Goal: Task Accomplishment & Management: Use online tool/utility

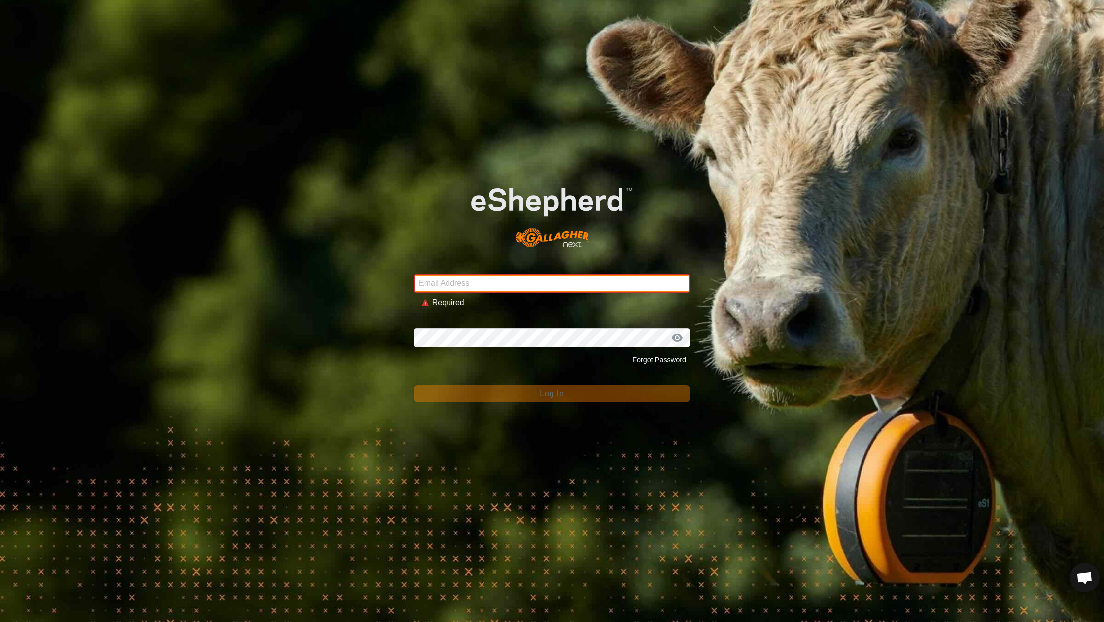
type input "[EMAIL_ADDRESS][DOMAIN_NAME]"
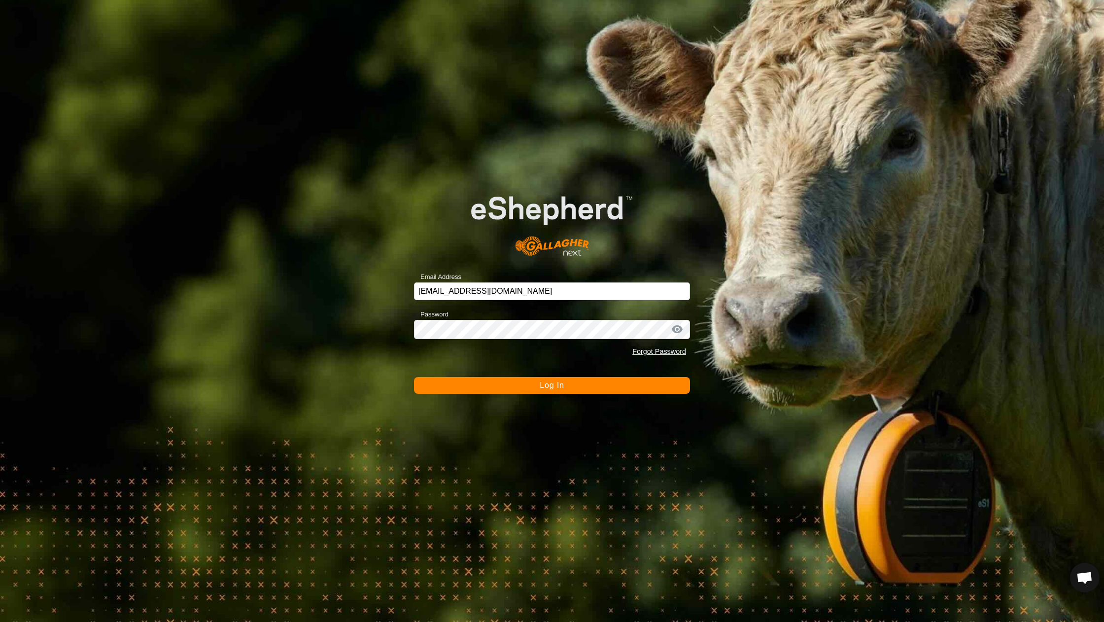
click at [531, 388] on button "Log In" at bounding box center [552, 385] width 276 height 17
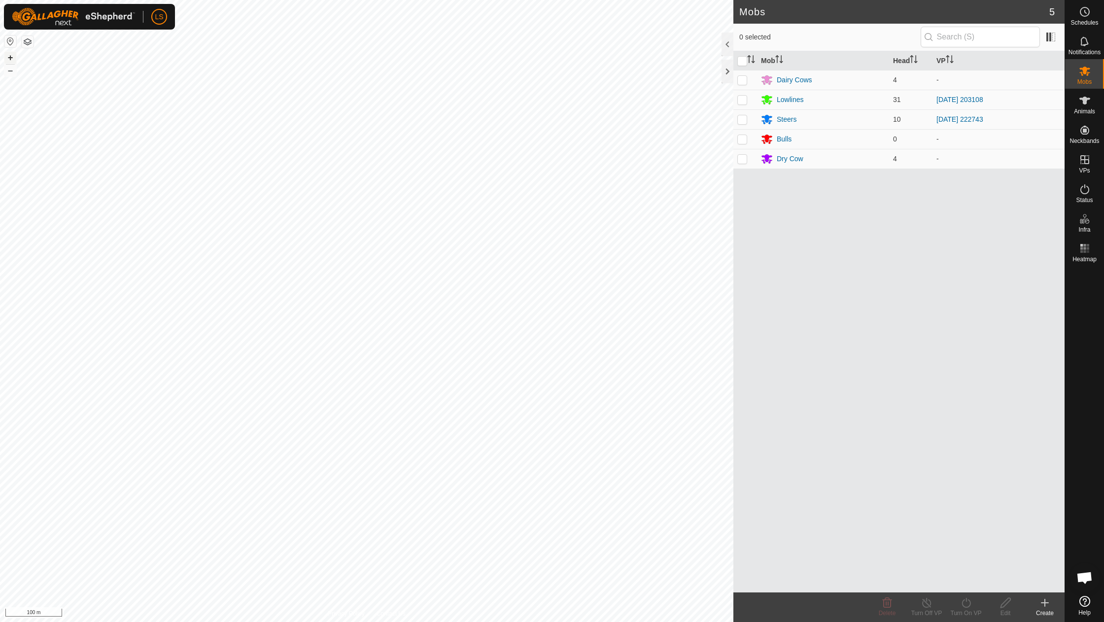
click at [8, 54] on button "+" at bounding box center [10, 58] width 12 height 12
click at [1082, 172] on span "VPs" at bounding box center [1083, 170] width 11 height 6
click at [1018, 159] on link "In Rotation" at bounding box center [1021, 159] width 84 height 20
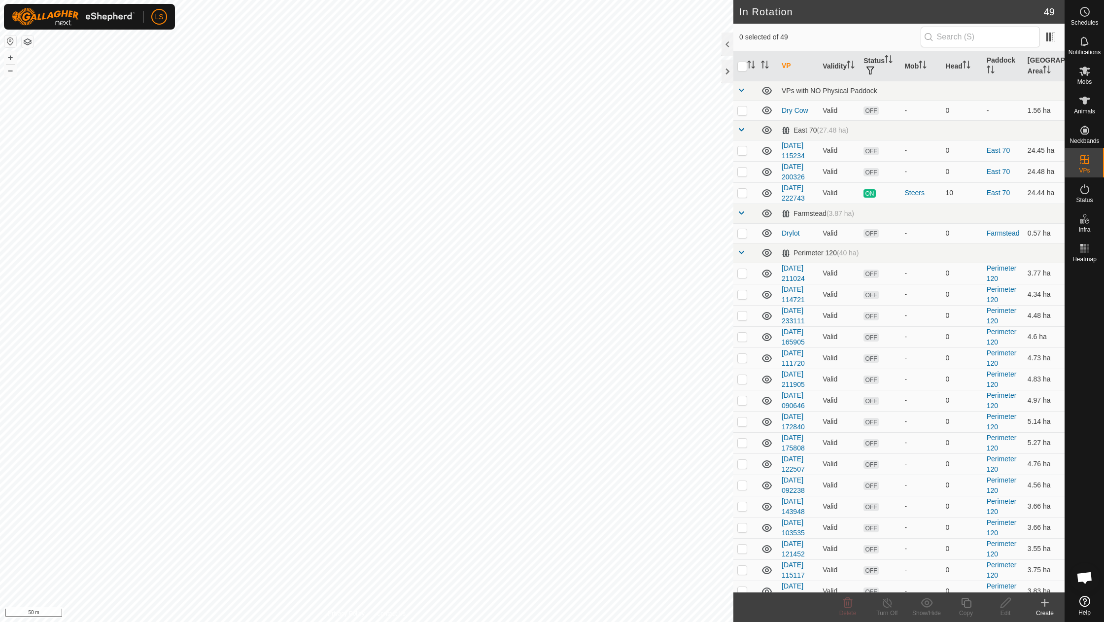
click at [1042, 600] on icon at bounding box center [1044, 603] width 12 height 12
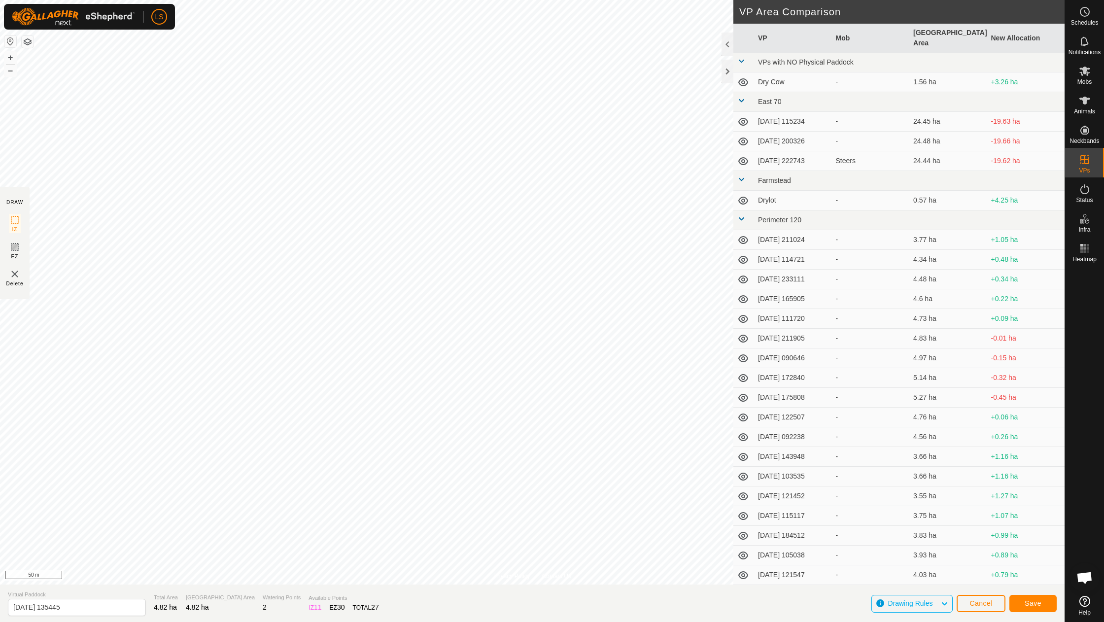
click at [1035, 598] on button "Save" at bounding box center [1032, 603] width 47 height 17
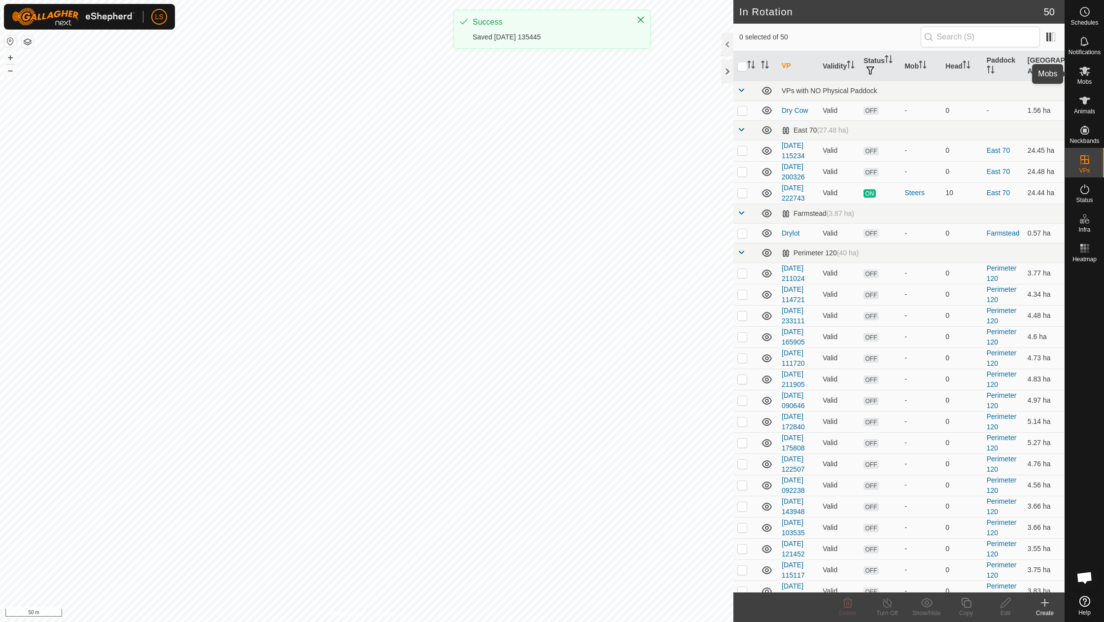
click at [1084, 72] on icon at bounding box center [1084, 71] width 11 height 9
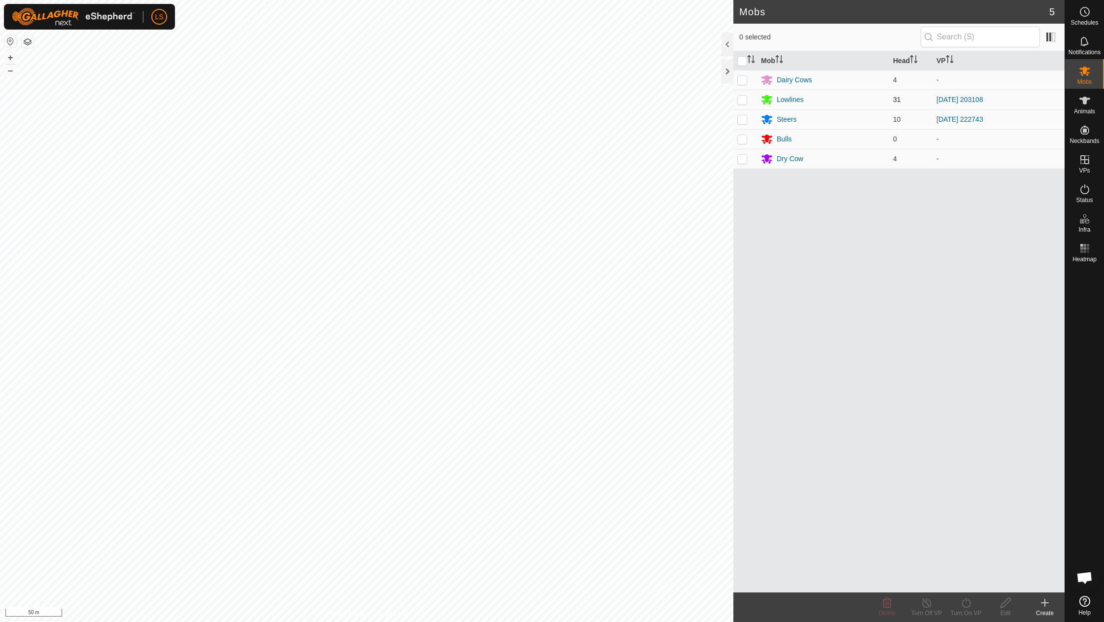
click at [738, 100] on p-checkbox at bounding box center [742, 100] width 10 height 8
checkbox input "true"
click at [964, 603] on icon at bounding box center [966, 603] width 12 height 12
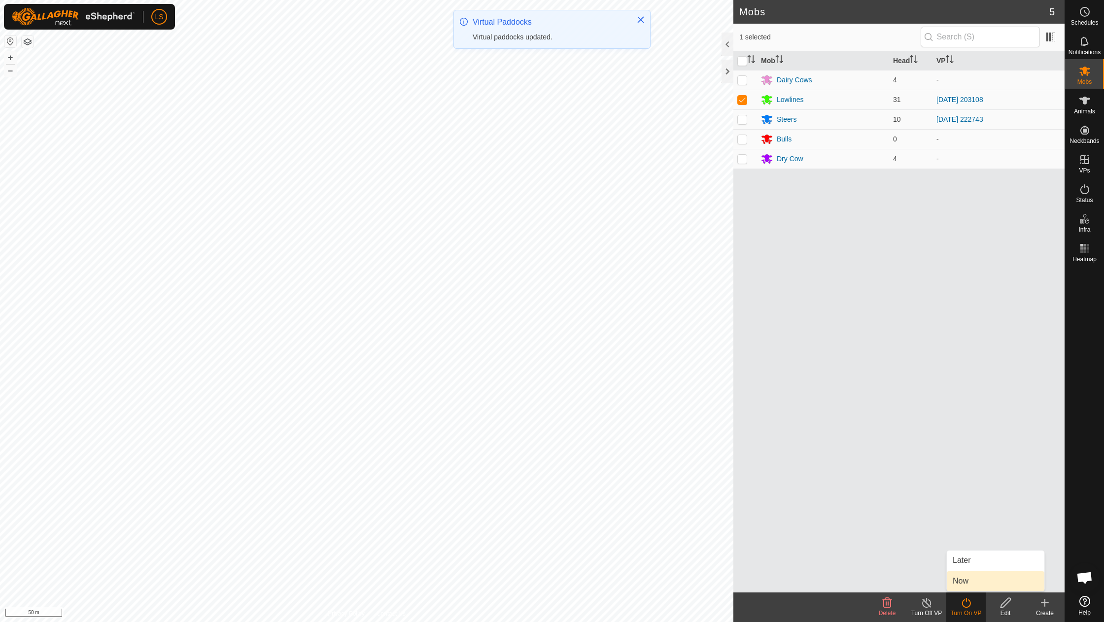
click at [974, 582] on link "Now" at bounding box center [995, 581] width 98 height 20
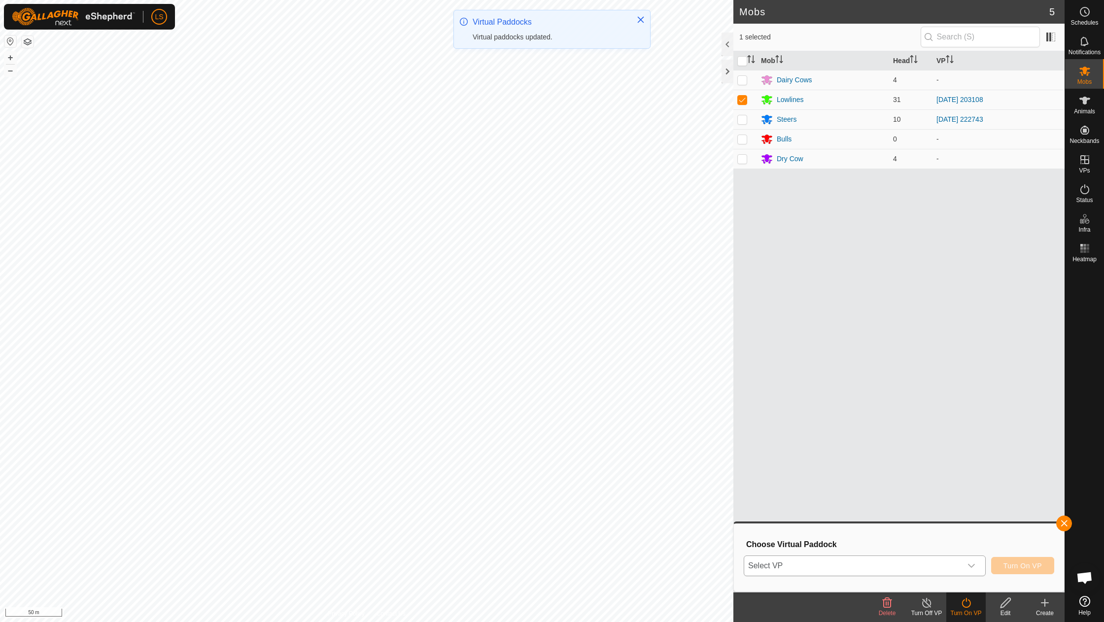
click at [970, 565] on icon "dropdown trigger" at bounding box center [971, 566] width 8 height 8
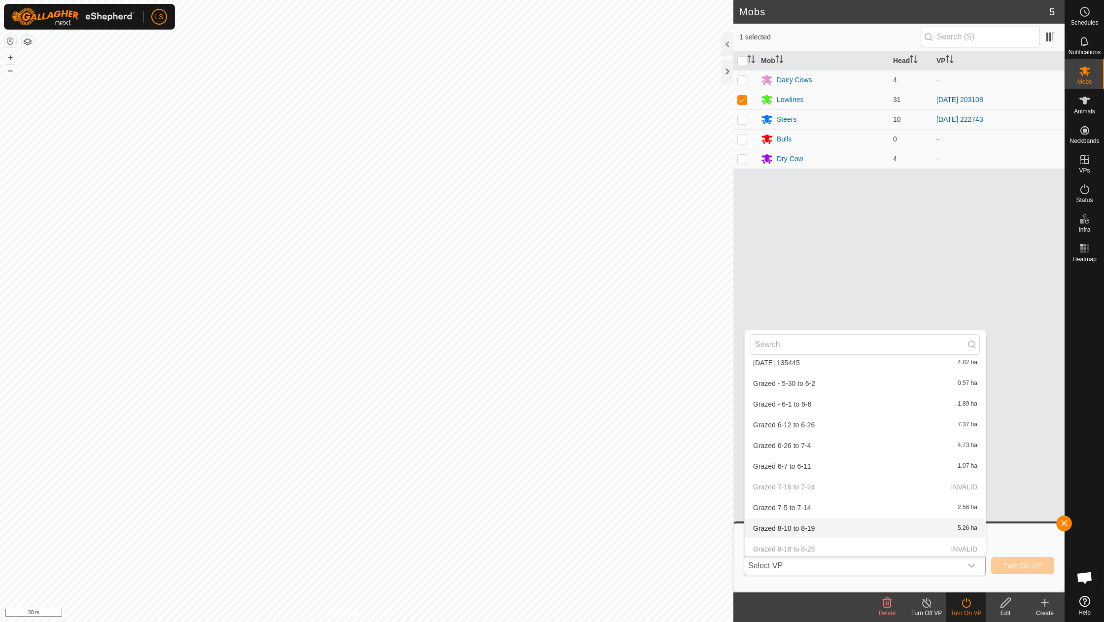
scroll to position [829, 0]
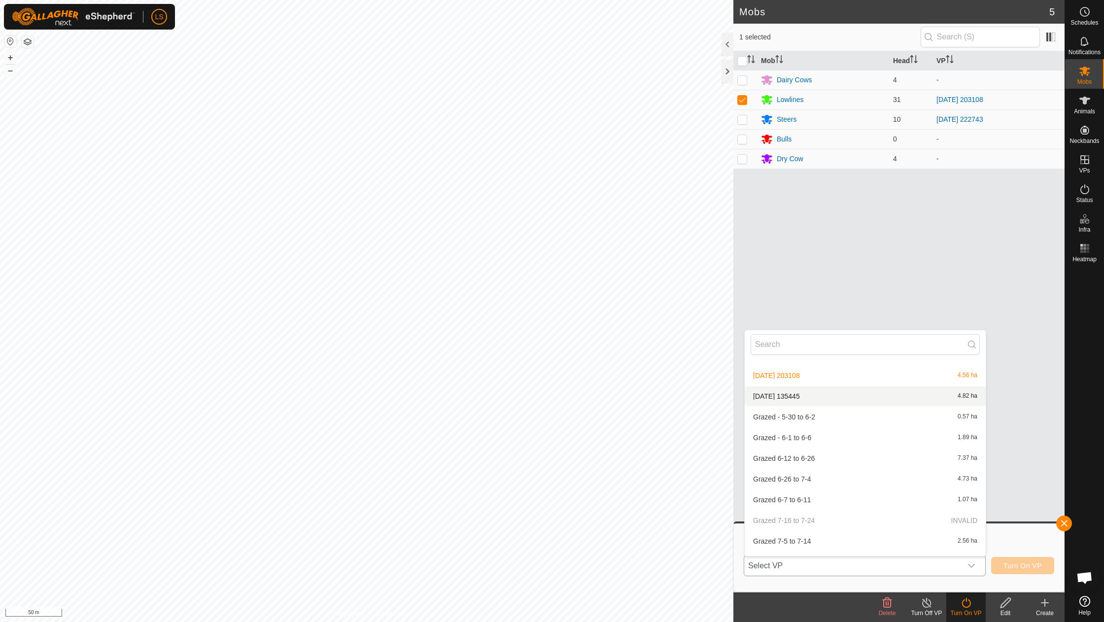
click at [805, 386] on li "[DATE] 135445 4.82 ha" at bounding box center [864, 396] width 241 height 20
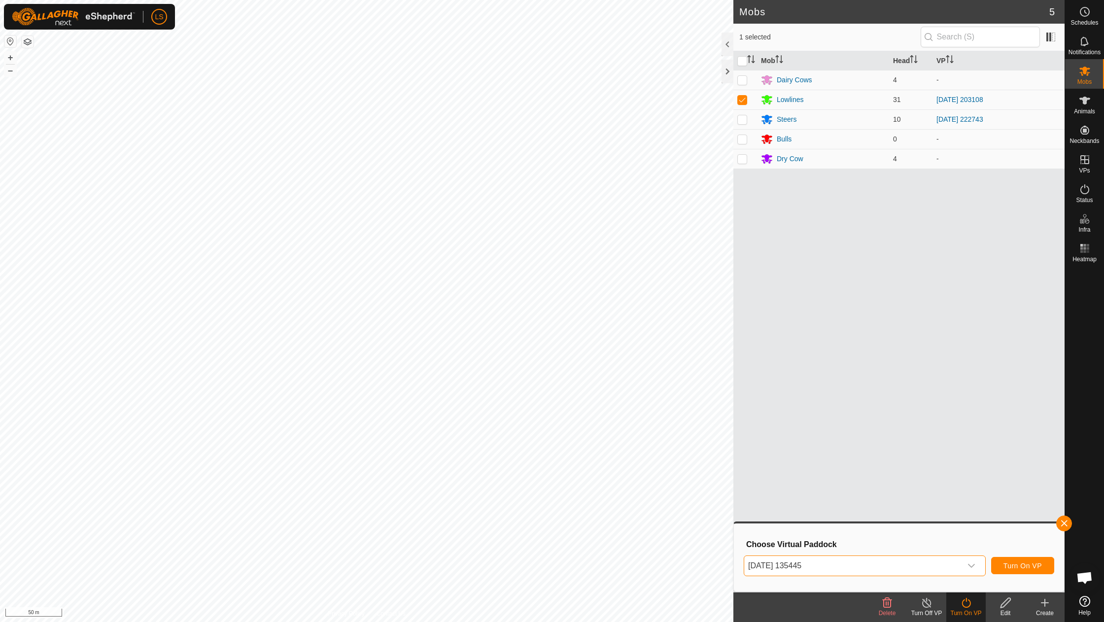
click at [1006, 570] on button "Turn On VP" at bounding box center [1022, 565] width 63 height 17
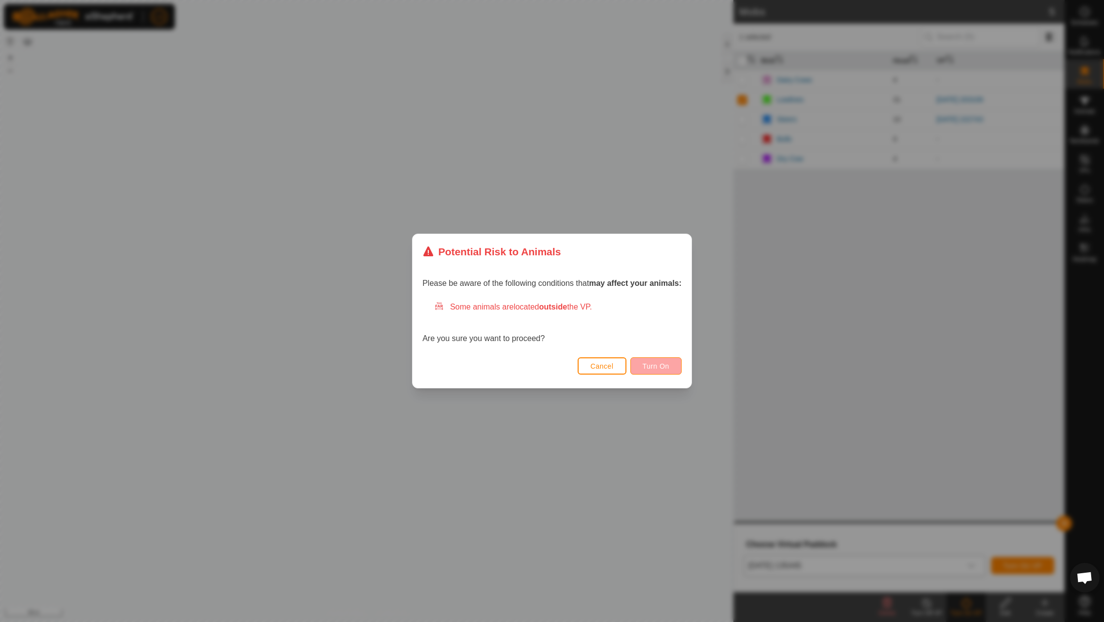
click at [665, 363] on span "Turn On" at bounding box center [655, 366] width 27 height 8
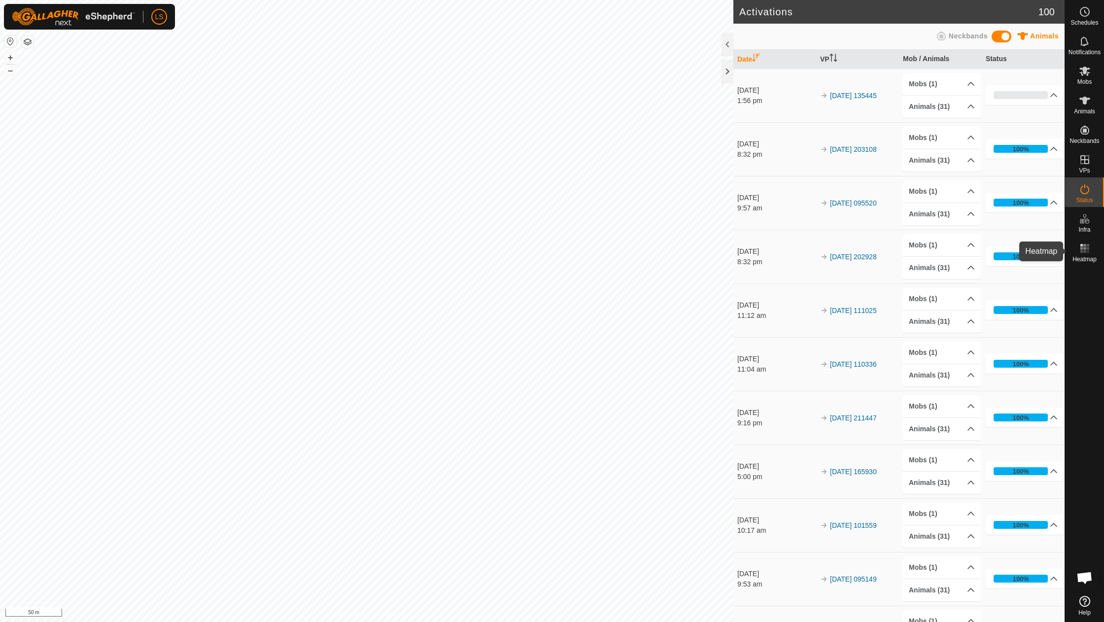
click at [1088, 249] on rect at bounding box center [1087, 248] width 2 height 2
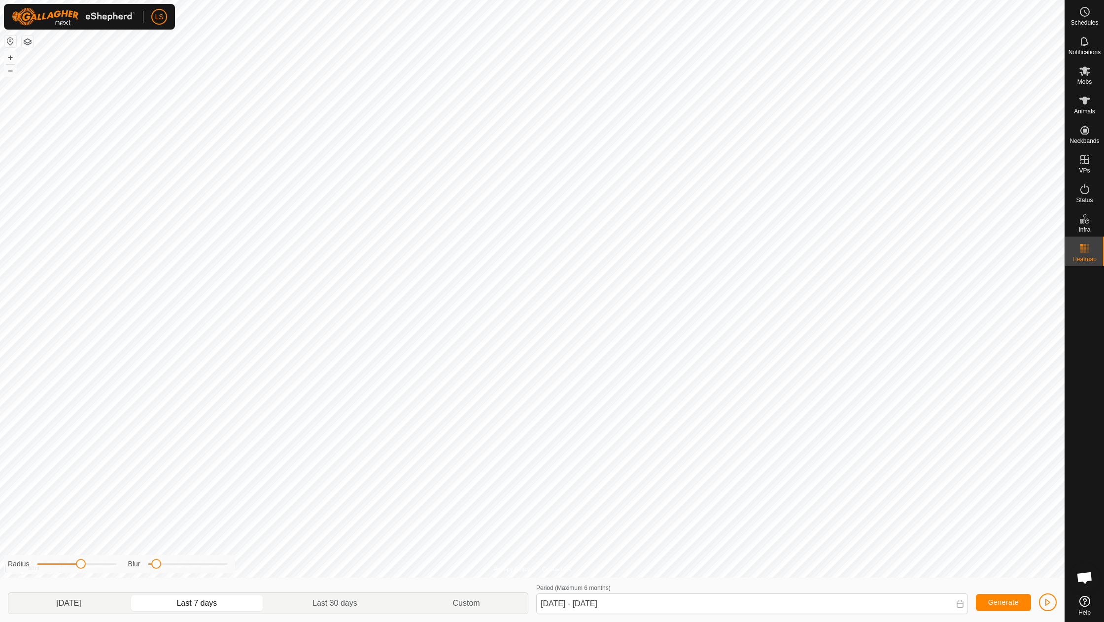
click at [87, 607] on p-togglebutton "[DATE]" at bounding box center [68, 603] width 121 height 21
type input "[DATE] - [DATE]"
click at [1002, 605] on span "Generate" at bounding box center [1003, 602] width 31 height 8
drag, startPoint x: 82, startPoint y: 566, endPoint x: 141, endPoint y: 566, distance: 59.1
click at [141, 566] on div "Radius Blur" at bounding box center [119, 564] width 231 height 18
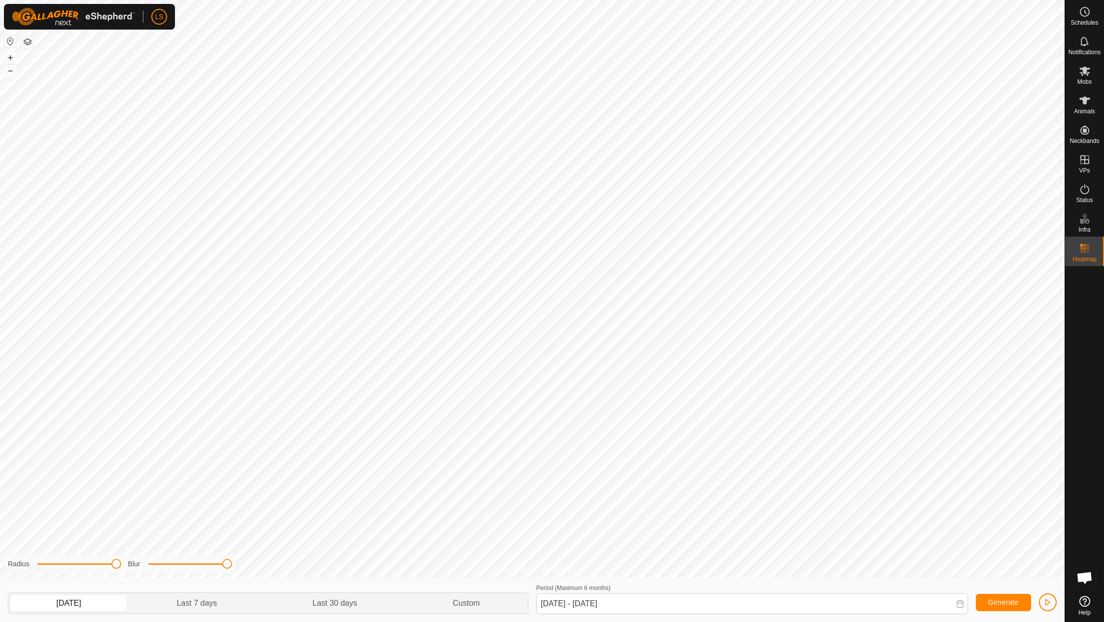
drag, startPoint x: 154, startPoint y: 562, endPoint x: 261, endPoint y: 580, distance: 107.9
click at [261, 581] on div "Radius Blur [DATE] Last 7 days Last 30 days Custom Period (Maximum 6 months) [D…" at bounding box center [532, 599] width 1064 height 44
click at [1093, 66] on div "Mobs" at bounding box center [1084, 74] width 39 height 30
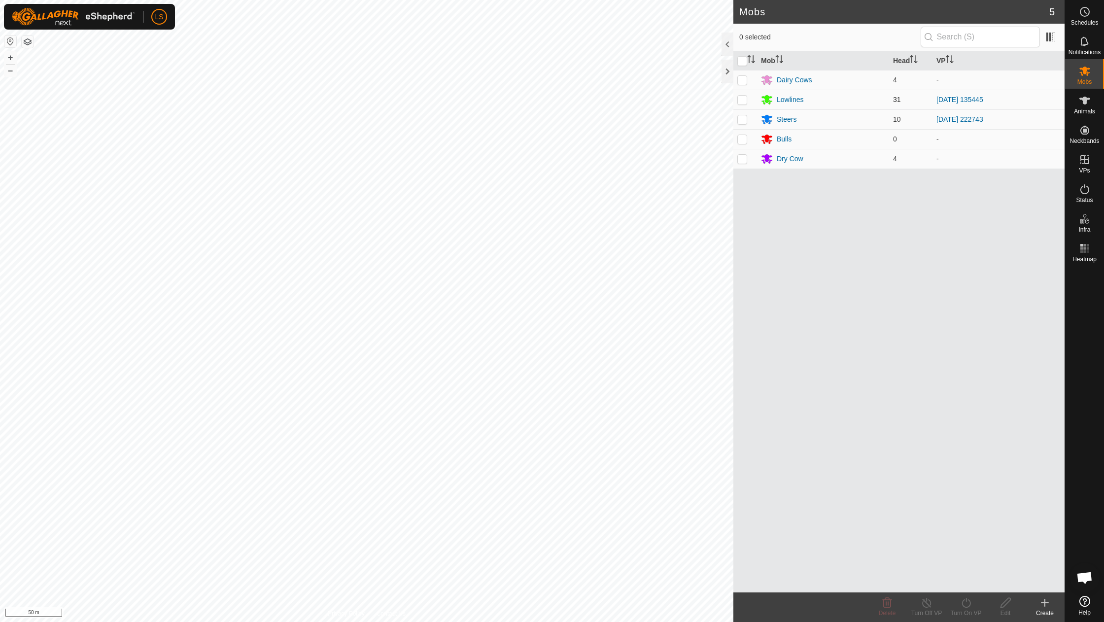
click at [741, 100] on p-checkbox at bounding box center [742, 100] width 10 height 8
checkbox input "true"
click at [1088, 102] on icon at bounding box center [1084, 101] width 12 height 12
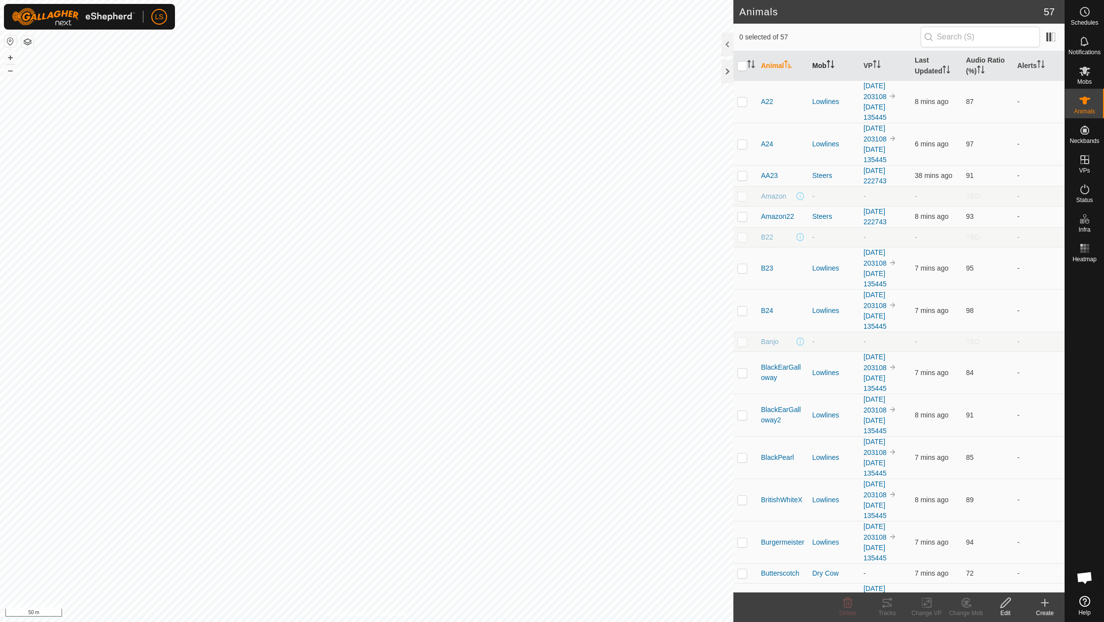
click at [826, 62] on th "Mob" at bounding box center [833, 66] width 51 height 30
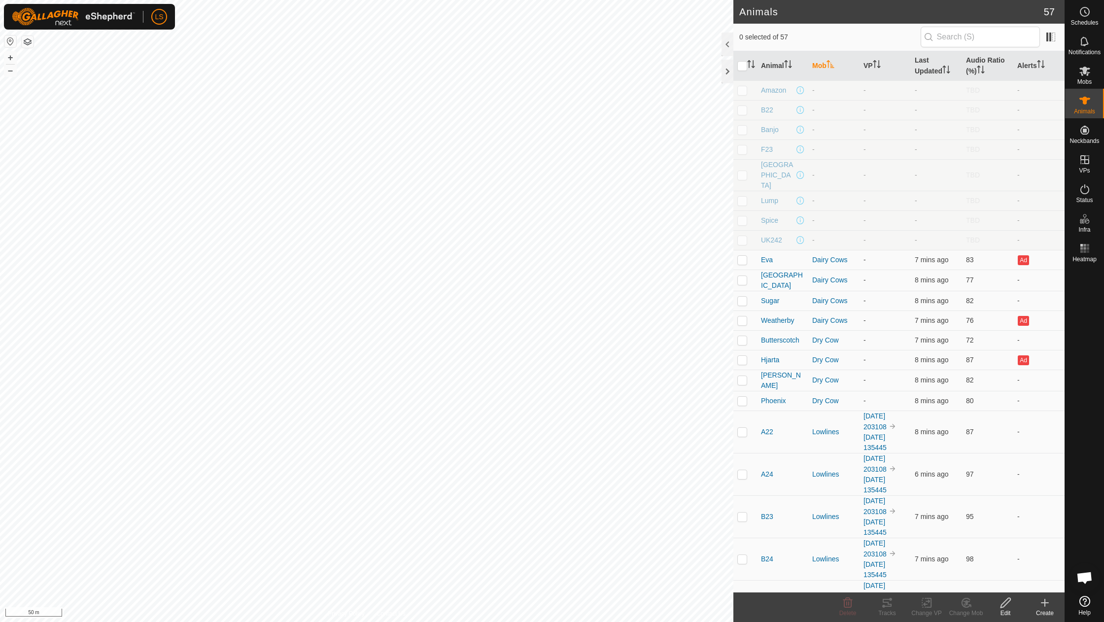
click at [826, 62] on th "Mob" at bounding box center [833, 66] width 51 height 30
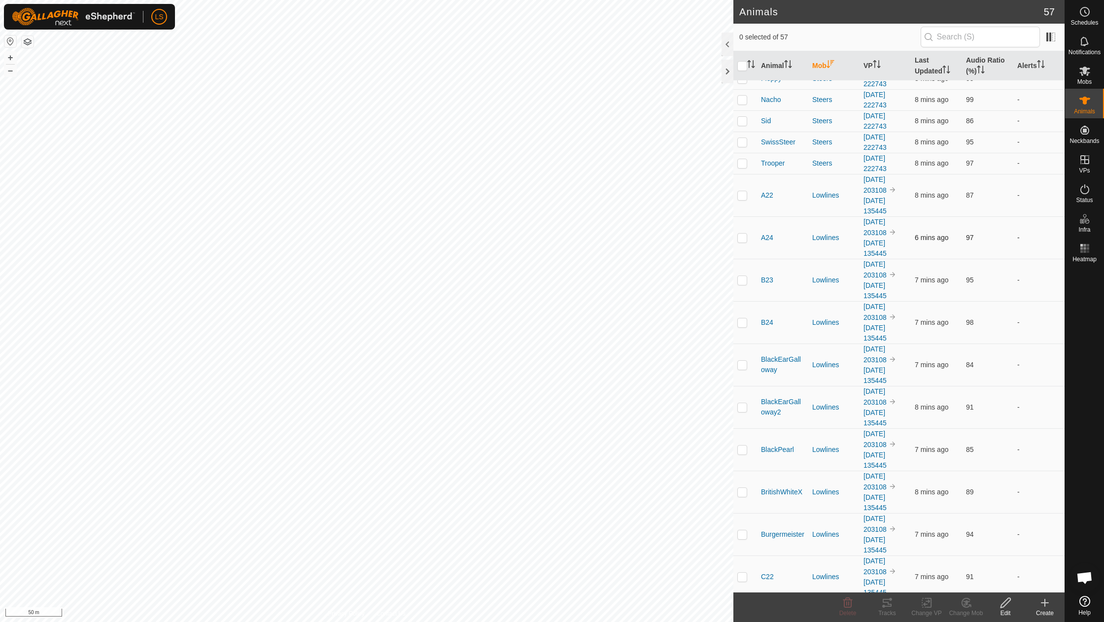
scroll to position [126, 0]
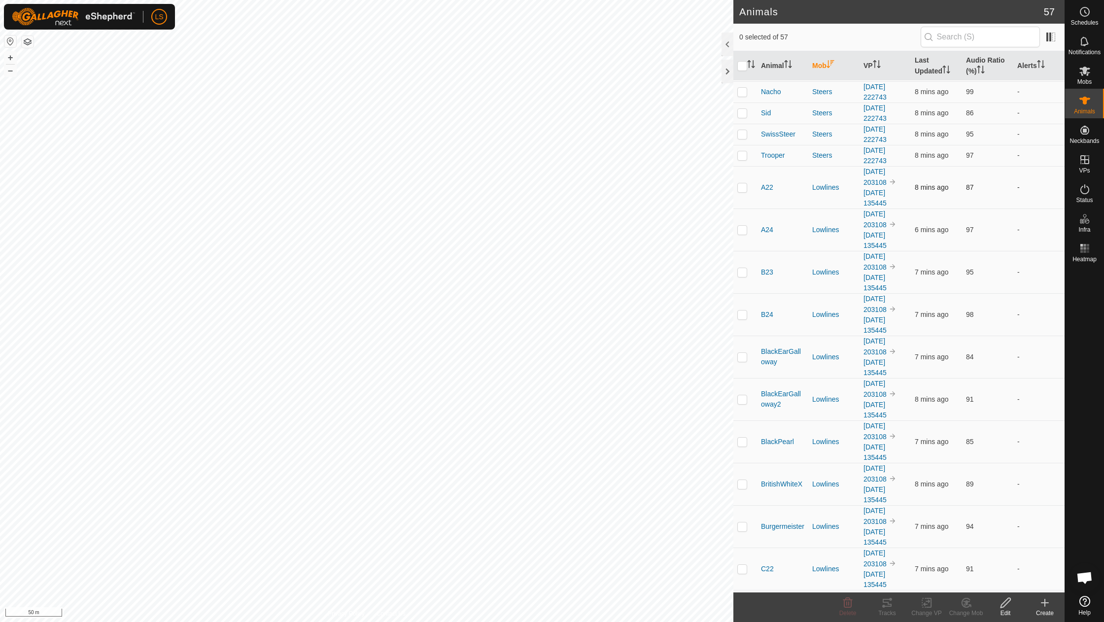
click at [743, 183] on p-checkbox at bounding box center [742, 187] width 10 height 8
checkbox input "true"
click at [739, 226] on p-checkbox at bounding box center [742, 230] width 10 height 8
checkbox input "true"
click at [741, 268] on p-checkbox at bounding box center [742, 272] width 10 height 8
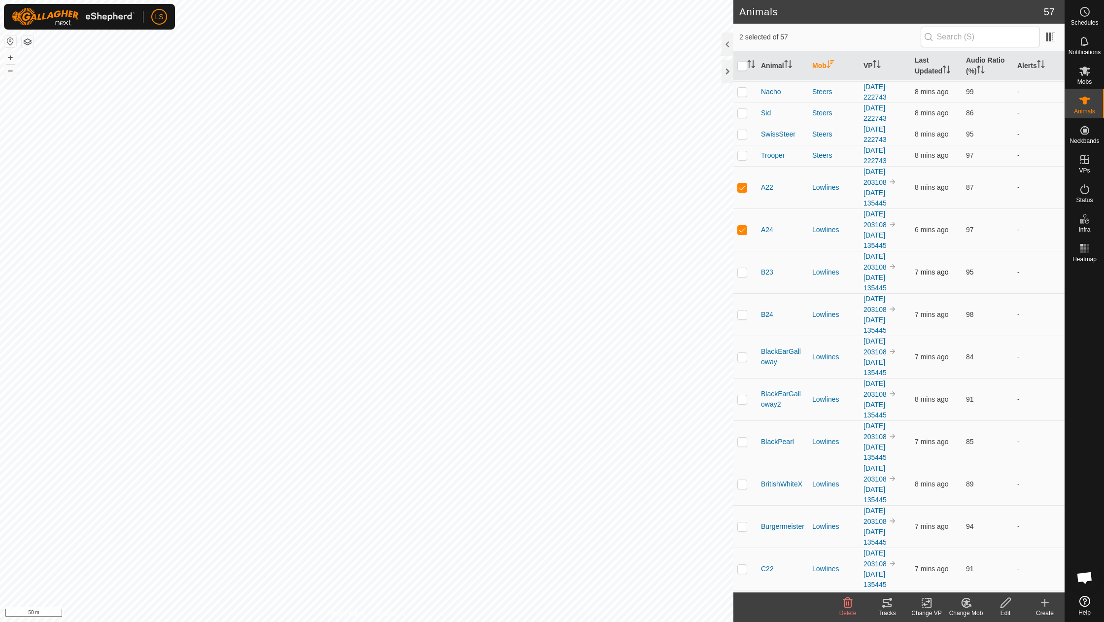
checkbox input "true"
click at [999, 39] on input "text" at bounding box center [979, 37] width 119 height 21
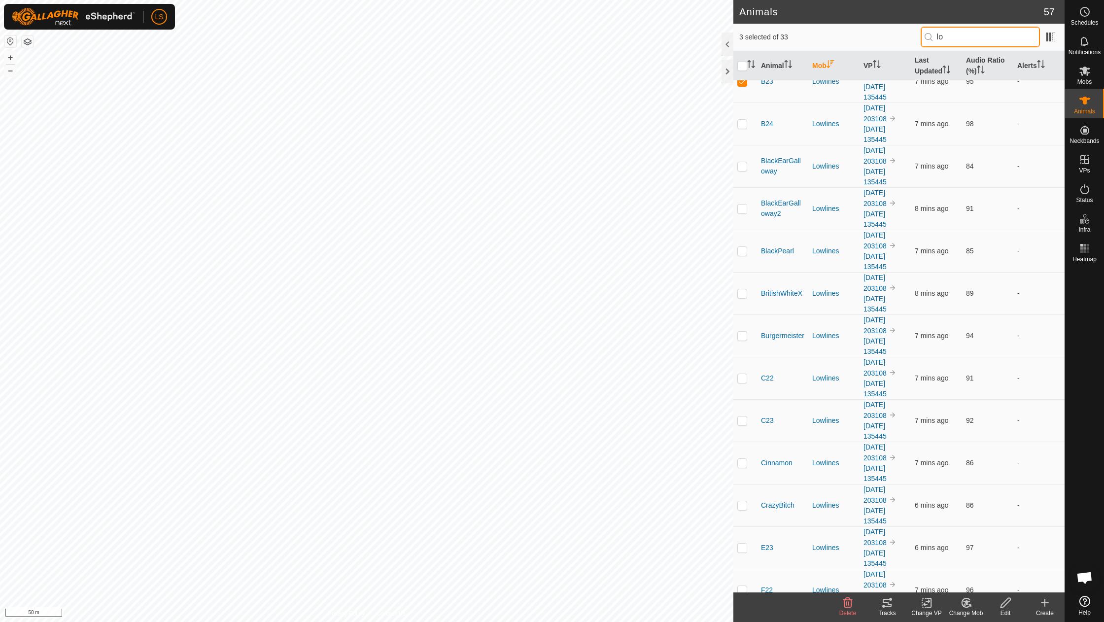
scroll to position [0, 0]
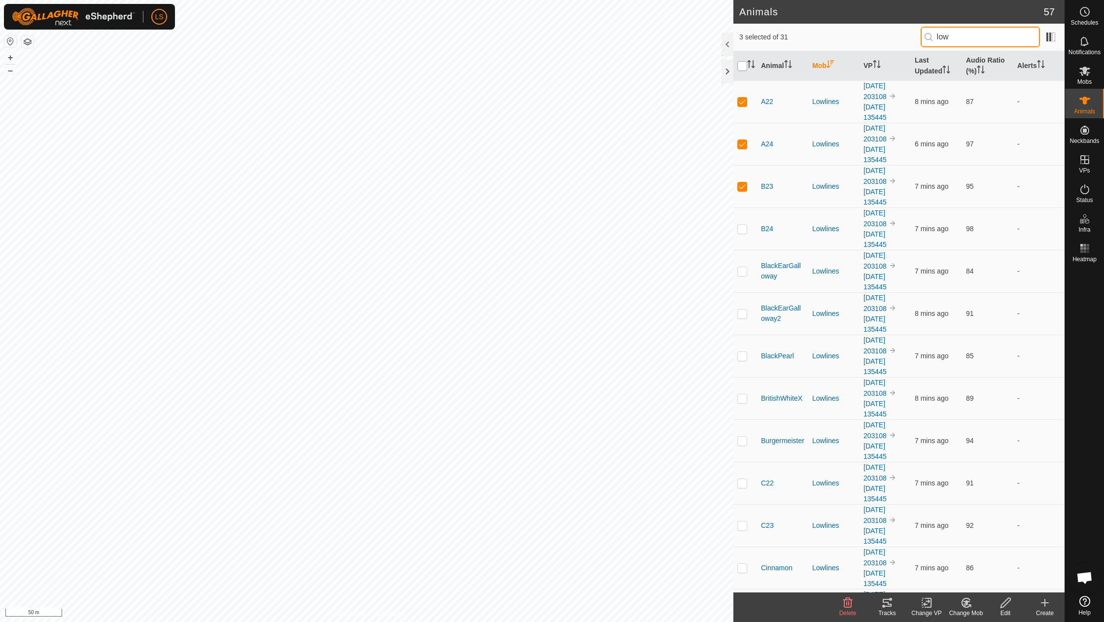
type input "low"
click at [741, 67] on input "checkbox" at bounding box center [742, 66] width 10 height 10
checkbox input "true"
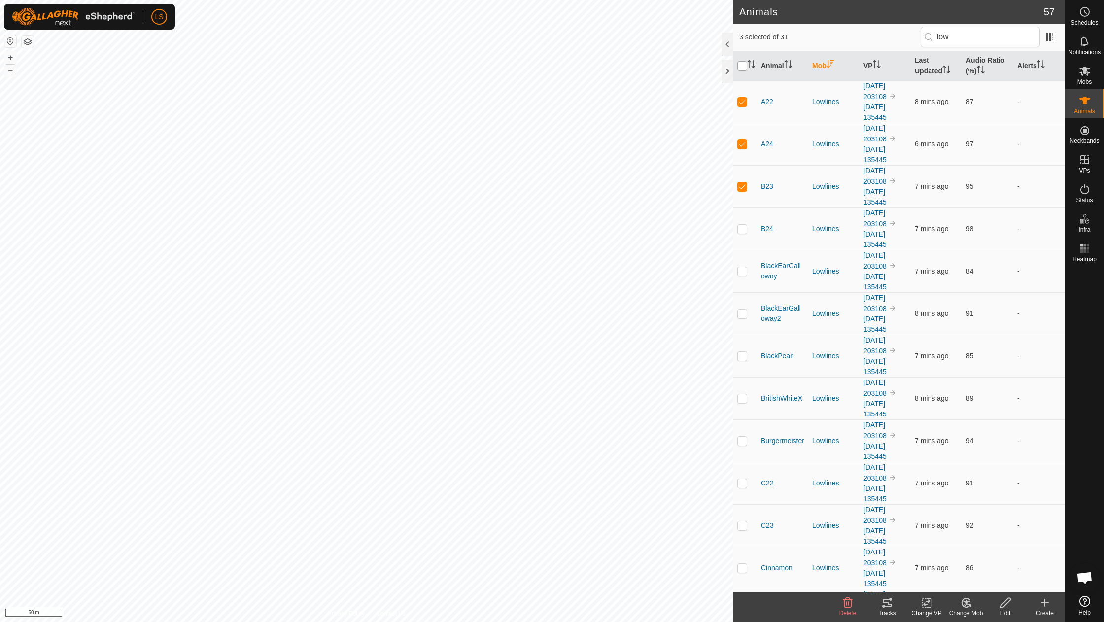
checkbox input "true"
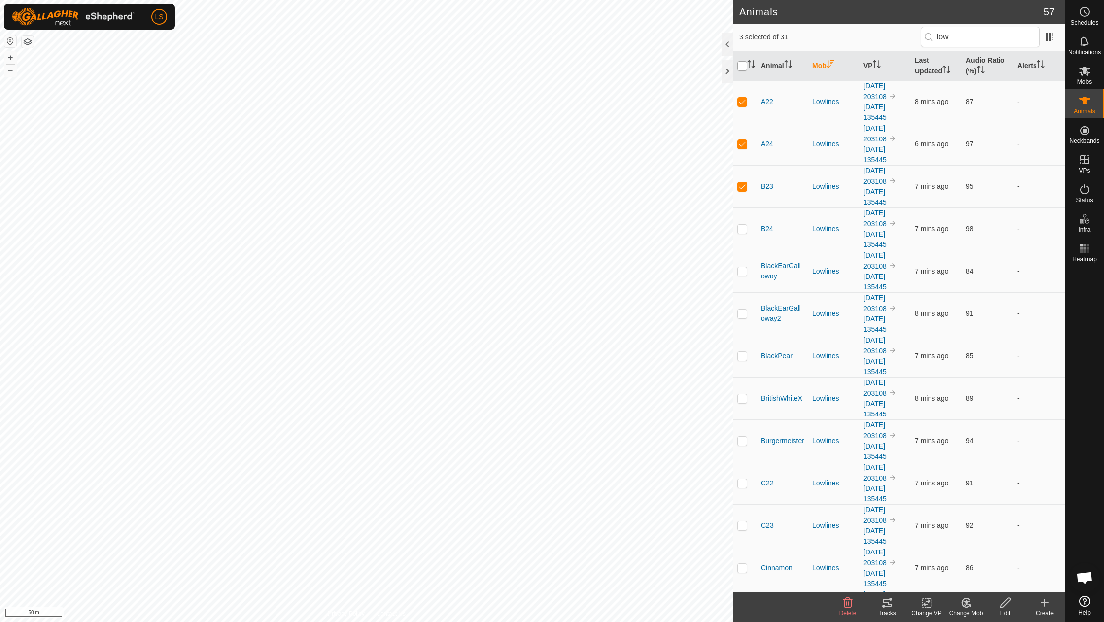
checkbox input "true"
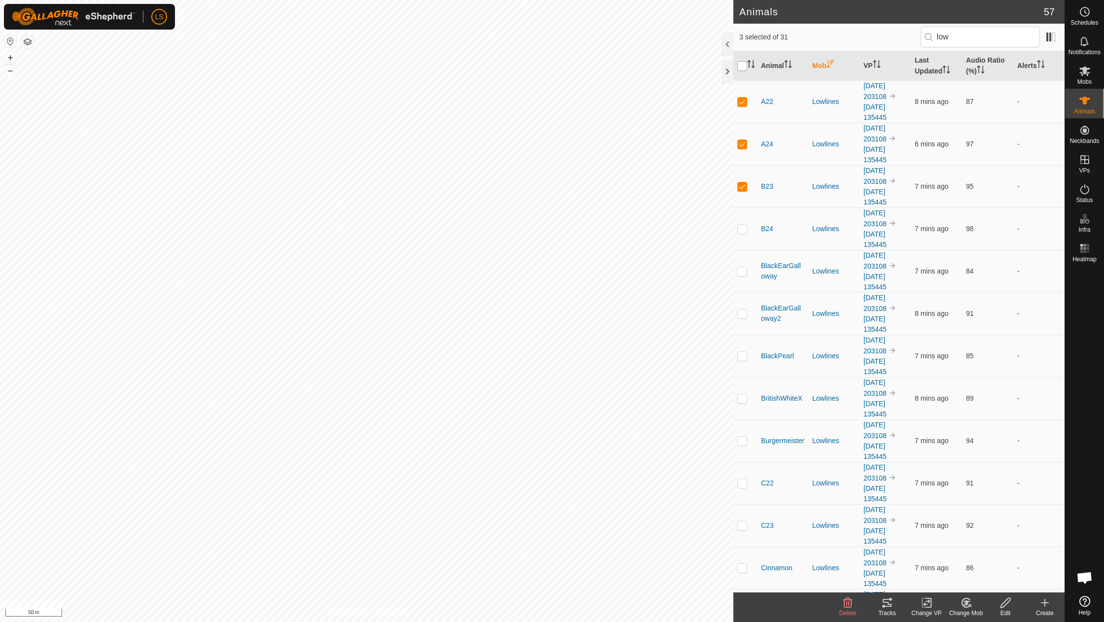
checkbox input "true"
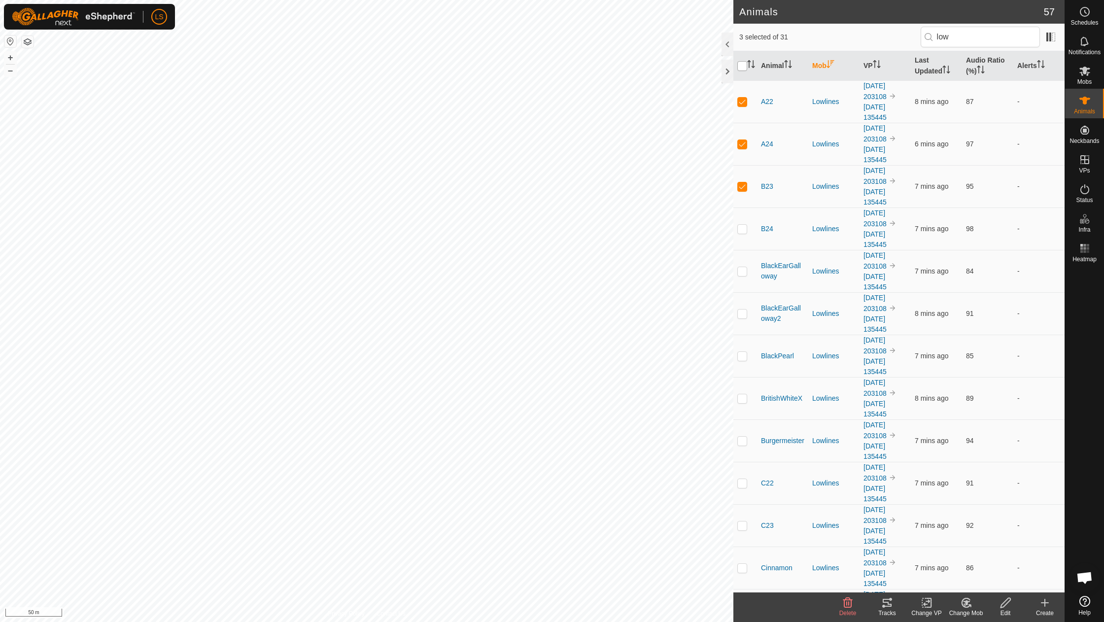
checkbox input "true"
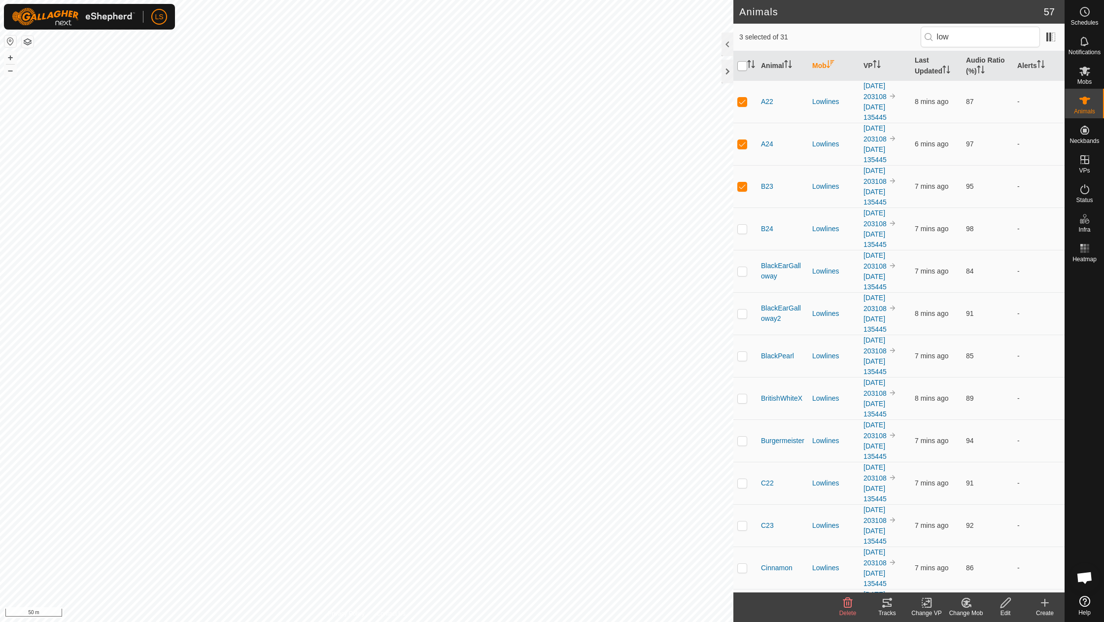
checkbox input "true"
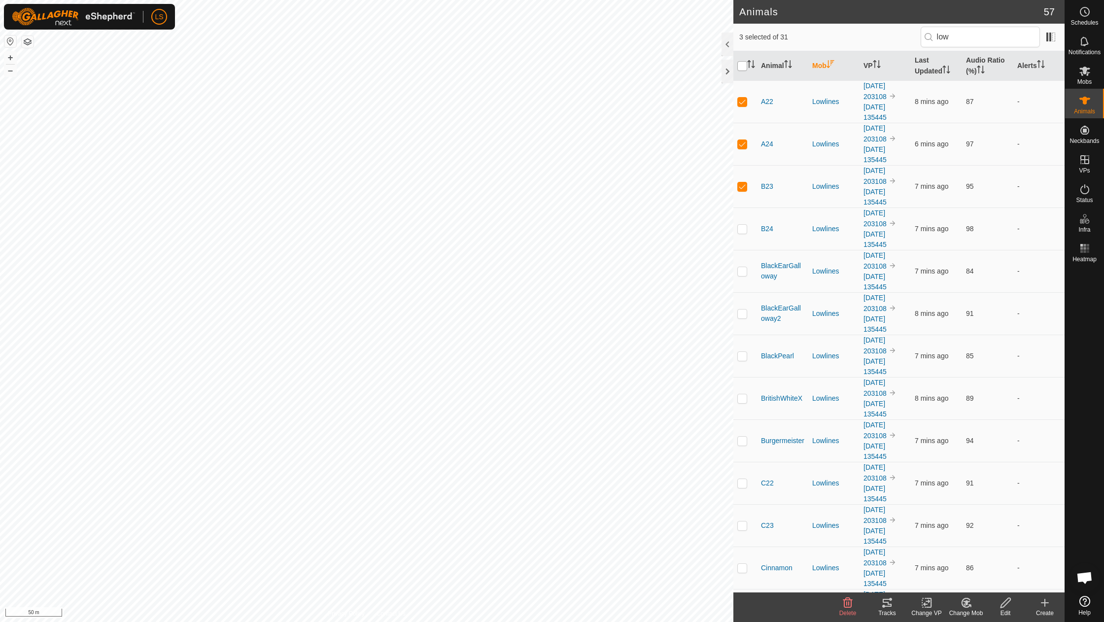
checkbox input "true"
click at [741, 66] on input "checkbox" at bounding box center [742, 66] width 10 height 10
checkbox input "false"
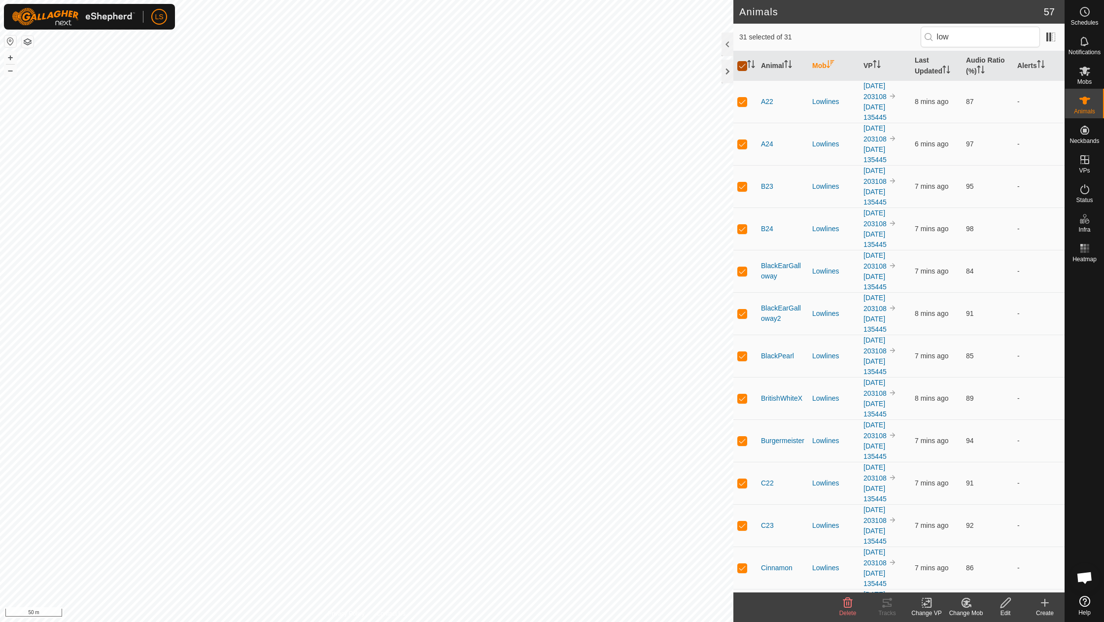
checkbox input "false"
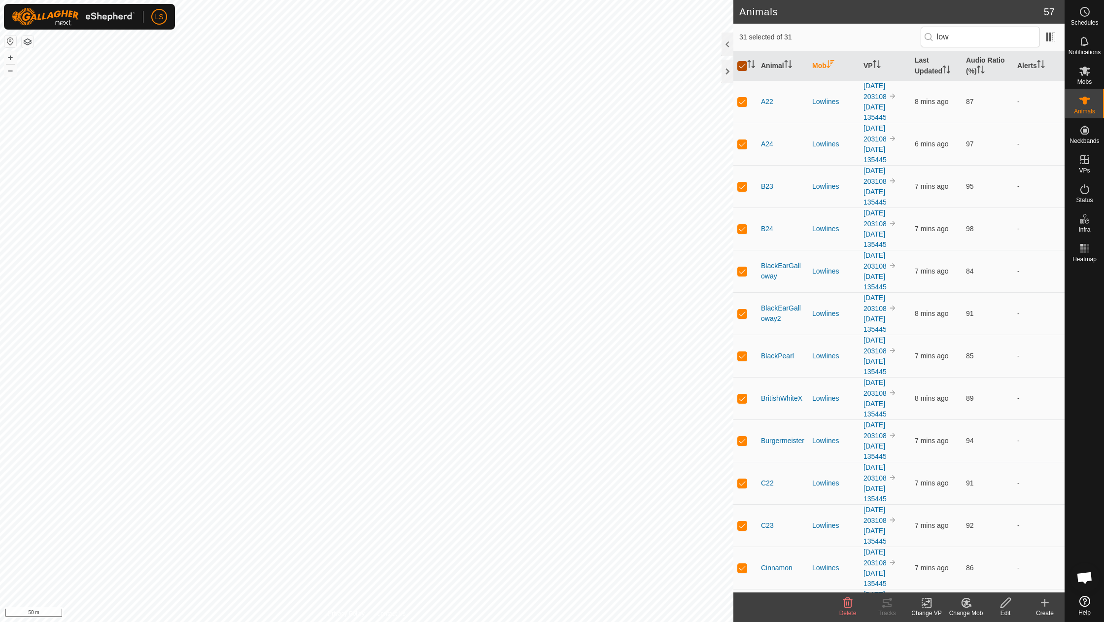
checkbox input "false"
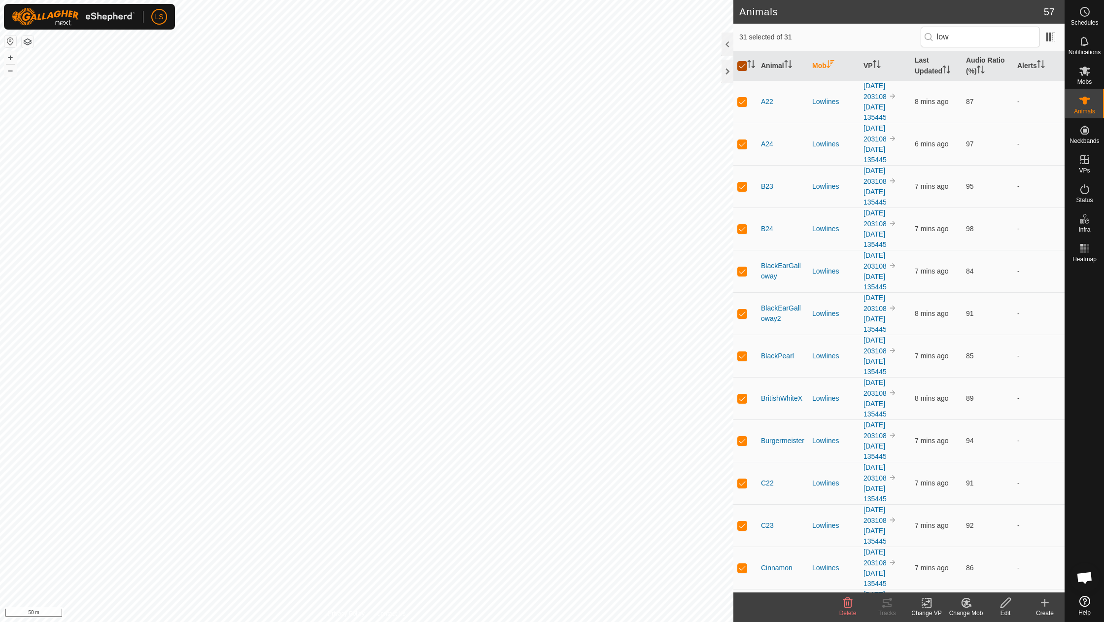
checkbox input "false"
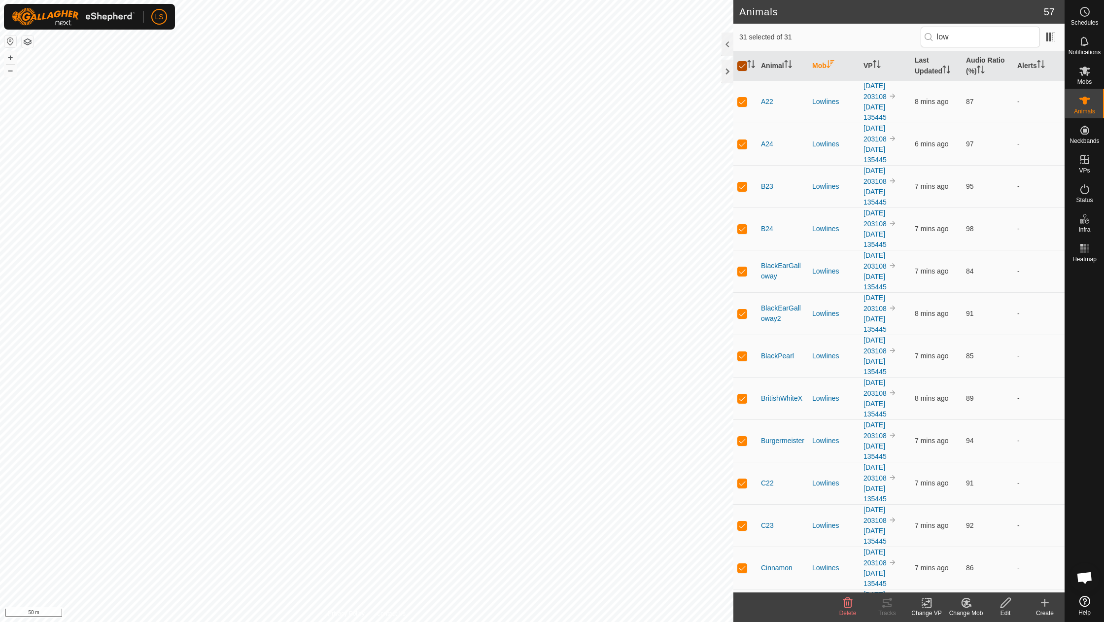
checkbox input "false"
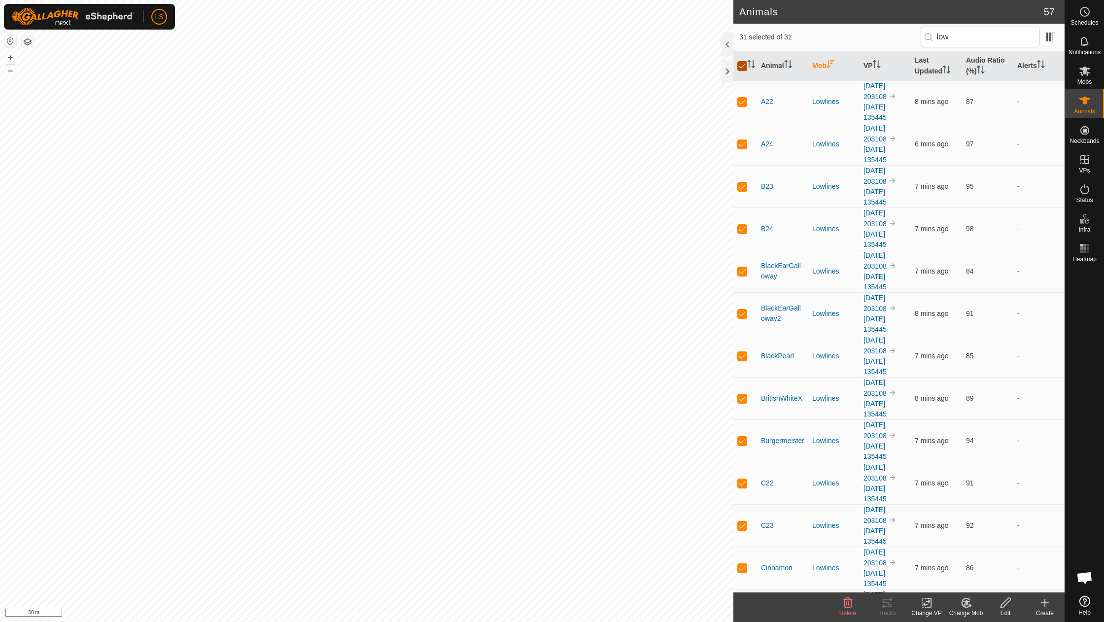
checkbox input "false"
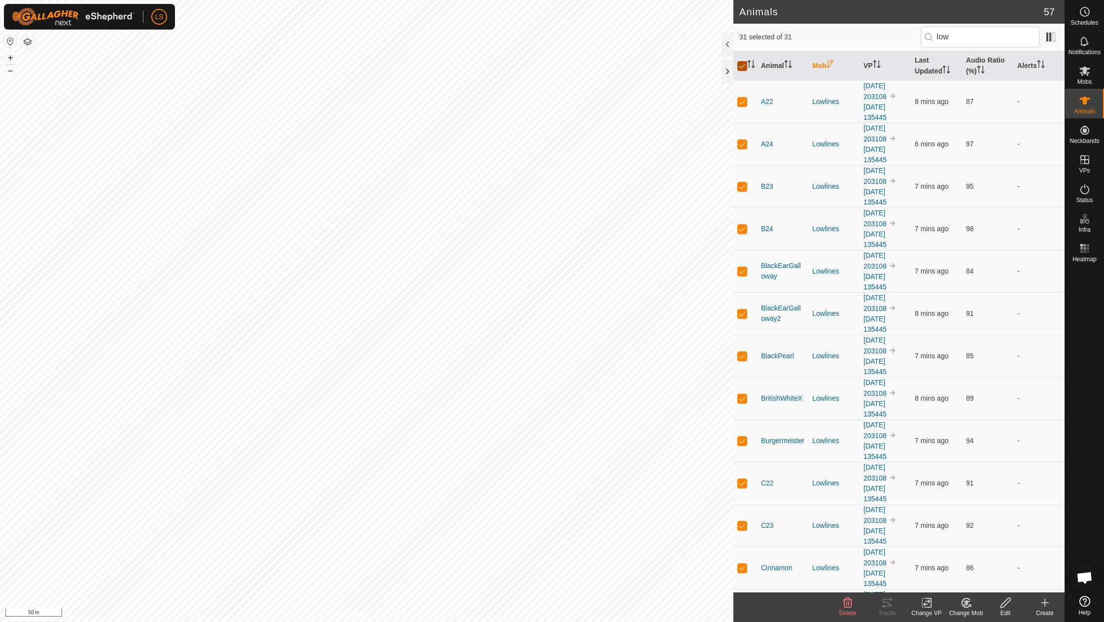
checkbox input "false"
click at [741, 101] on p-checkbox at bounding box center [742, 102] width 10 height 8
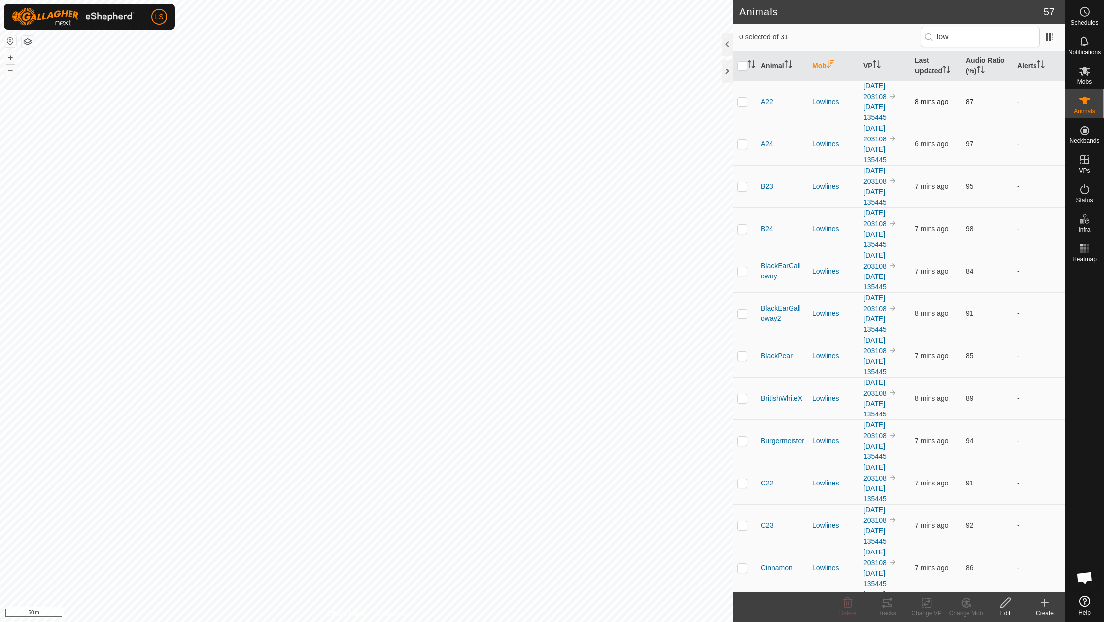
checkbox input "true"
click at [741, 146] on td at bounding box center [745, 144] width 24 height 42
checkbox input "true"
click at [742, 184] on p-checkbox at bounding box center [742, 186] width 10 height 8
checkbox input "true"
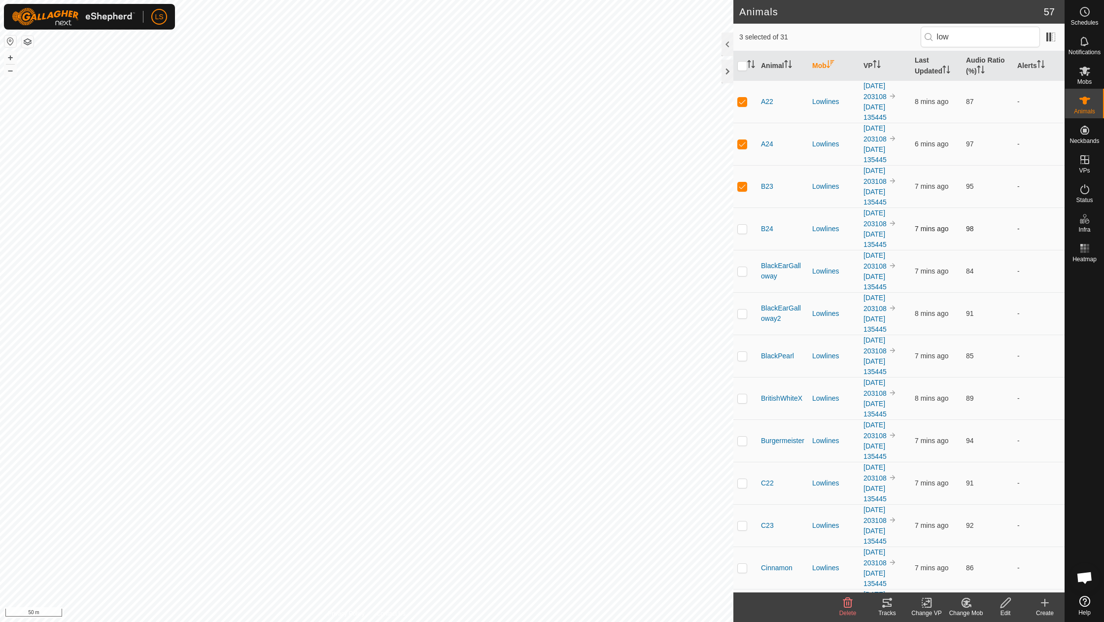
click at [743, 225] on p-checkbox at bounding box center [742, 229] width 10 height 8
checkbox input "true"
click at [741, 267] on p-checkbox at bounding box center [742, 271] width 10 height 8
checkbox input "true"
click at [741, 309] on p-checkbox at bounding box center [742, 313] width 10 height 8
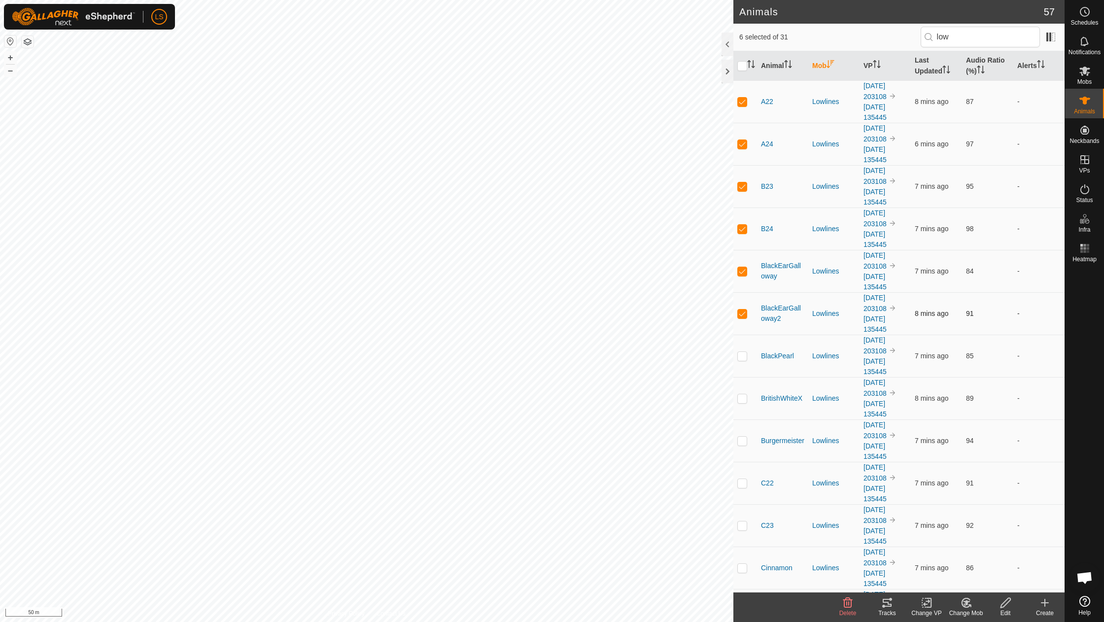
checkbox input "true"
click at [742, 352] on p-checkbox at bounding box center [742, 356] width 10 height 8
checkbox input "true"
click at [741, 394] on p-checkbox at bounding box center [742, 398] width 10 height 8
checkbox input "true"
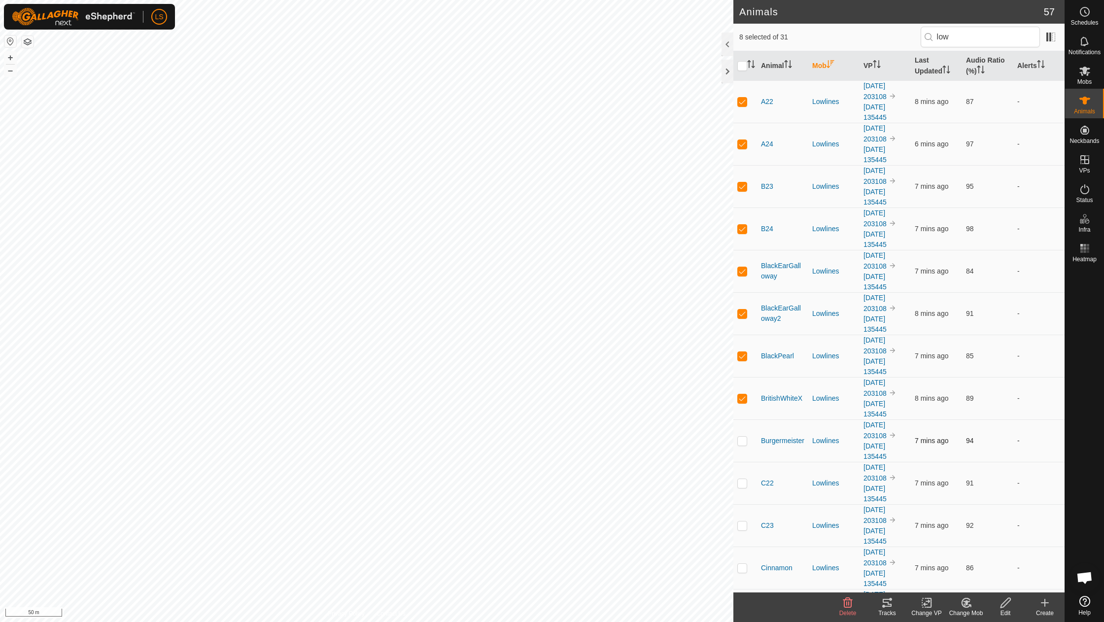
click at [740, 436] on p-checkbox at bounding box center [742, 440] width 10 height 8
checkbox input "true"
click at [885, 604] on icon at bounding box center [887, 603] width 12 height 12
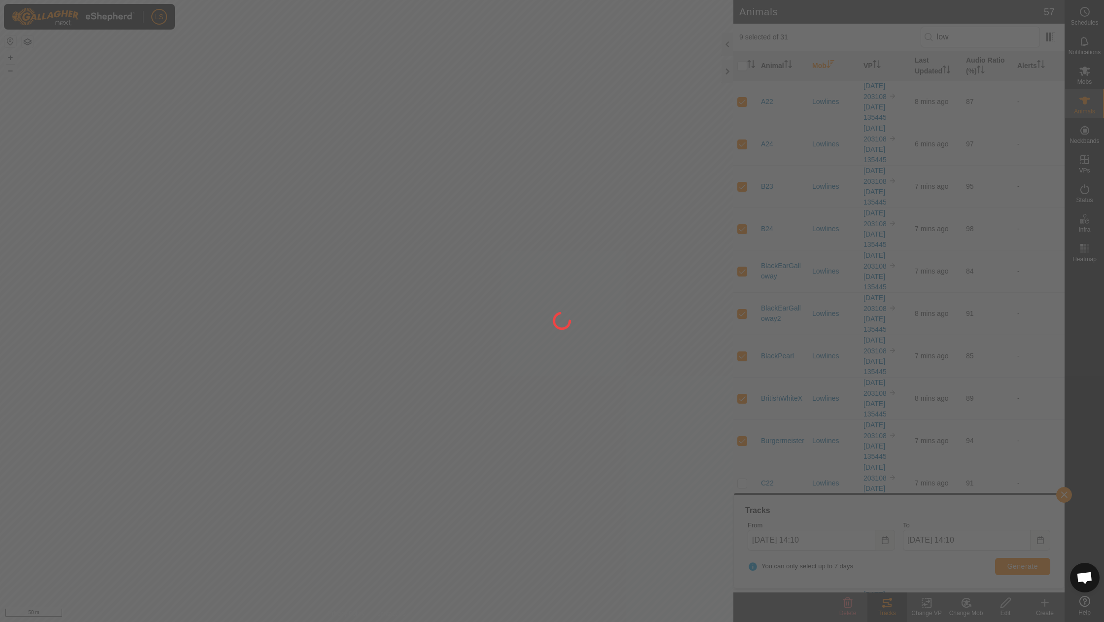
drag, startPoint x: 351, startPoint y: 316, endPoint x: 502, endPoint y: 315, distance: 151.2
click at [503, 316] on div at bounding box center [552, 311] width 1104 height 622
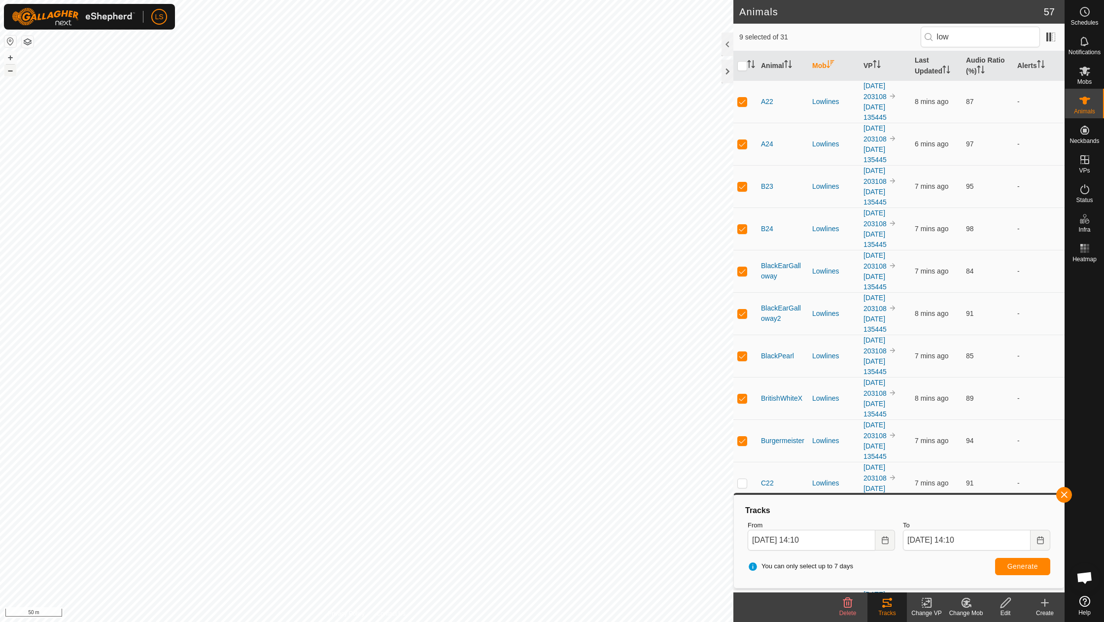
click at [10, 70] on button "–" at bounding box center [10, 71] width 12 height 12
click at [1063, 497] on button "button" at bounding box center [1064, 495] width 16 height 16
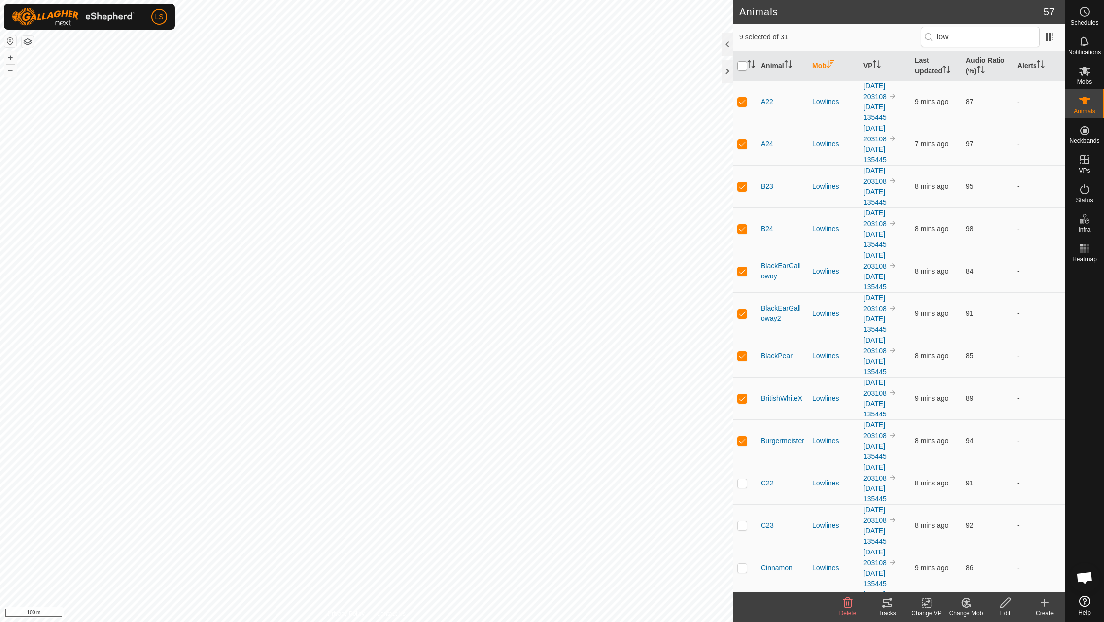
click at [744, 64] on input "checkbox" at bounding box center [742, 66] width 10 height 10
checkbox input "true"
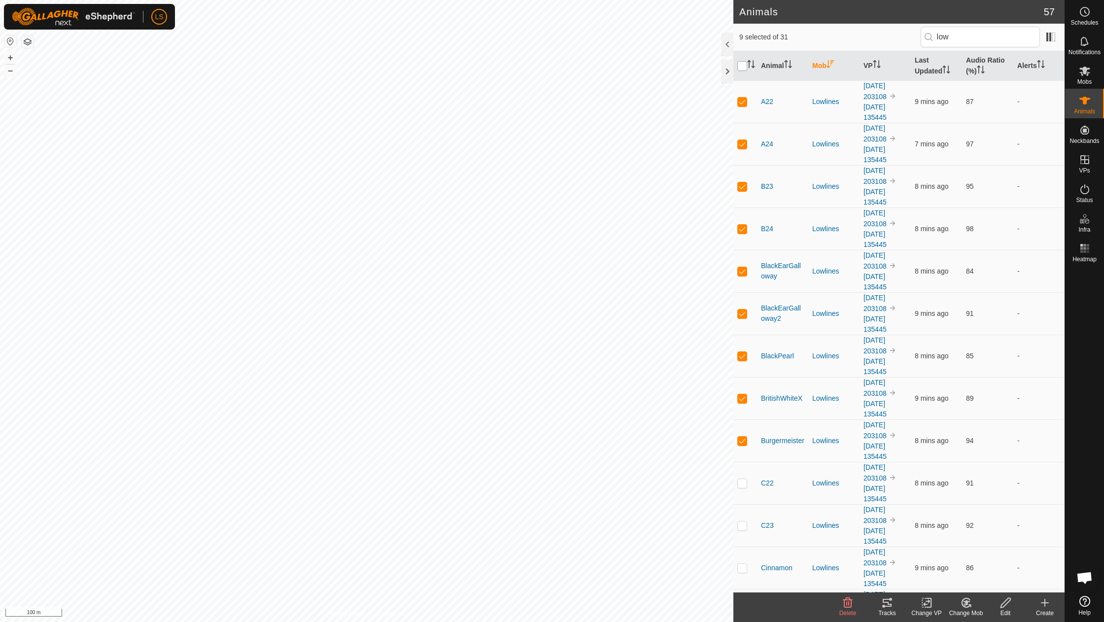
checkbox input "true"
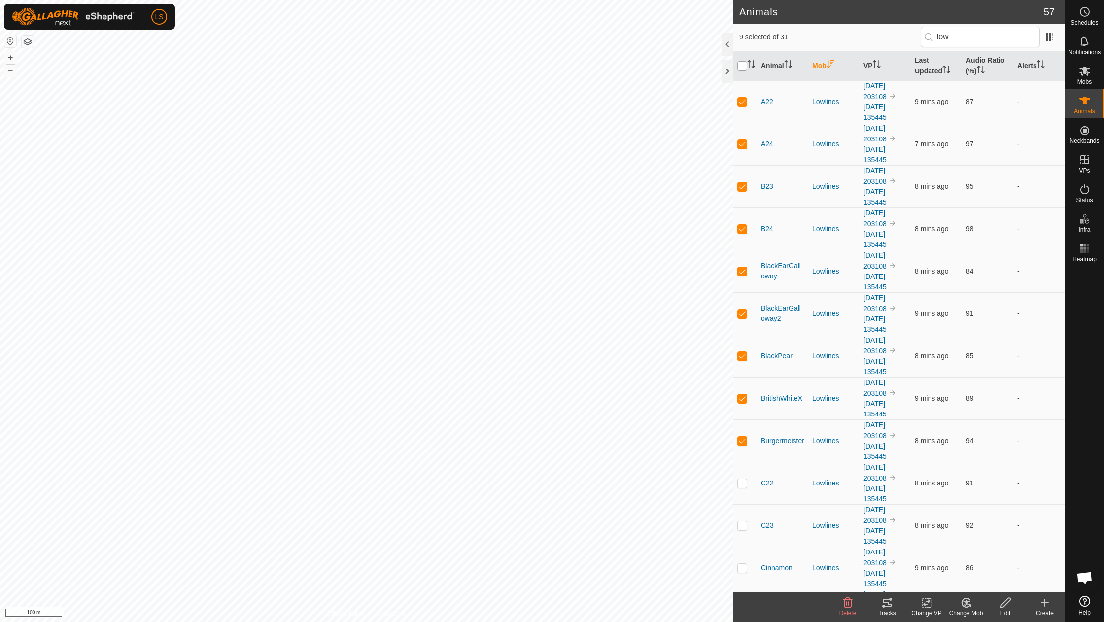
checkbox input "true"
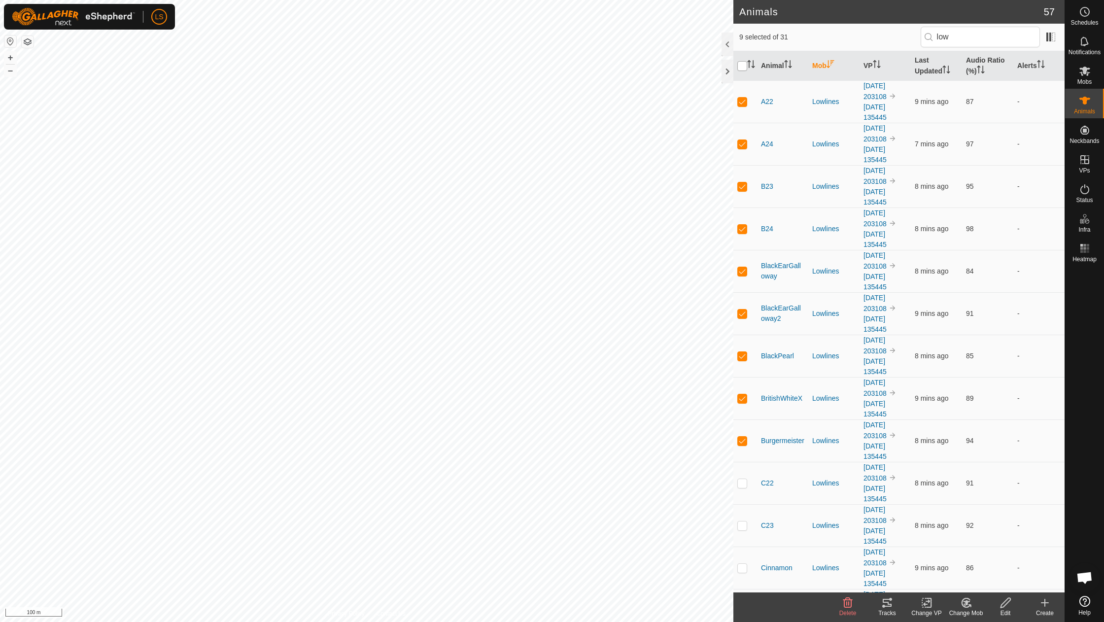
checkbox input "true"
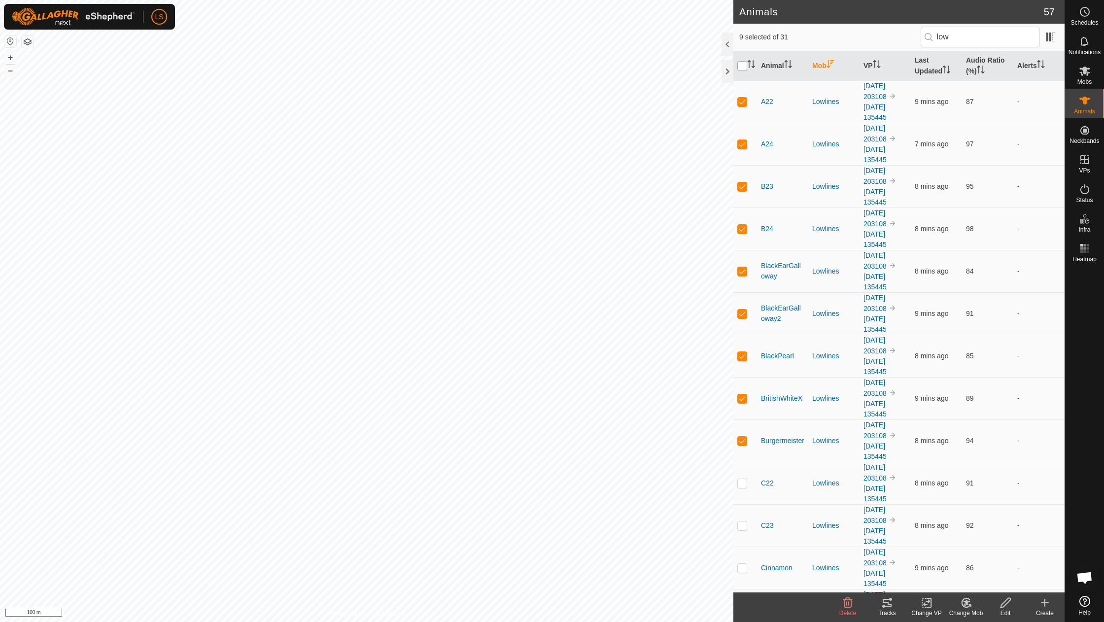
checkbox input "true"
click at [744, 64] on input "checkbox" at bounding box center [742, 66] width 10 height 10
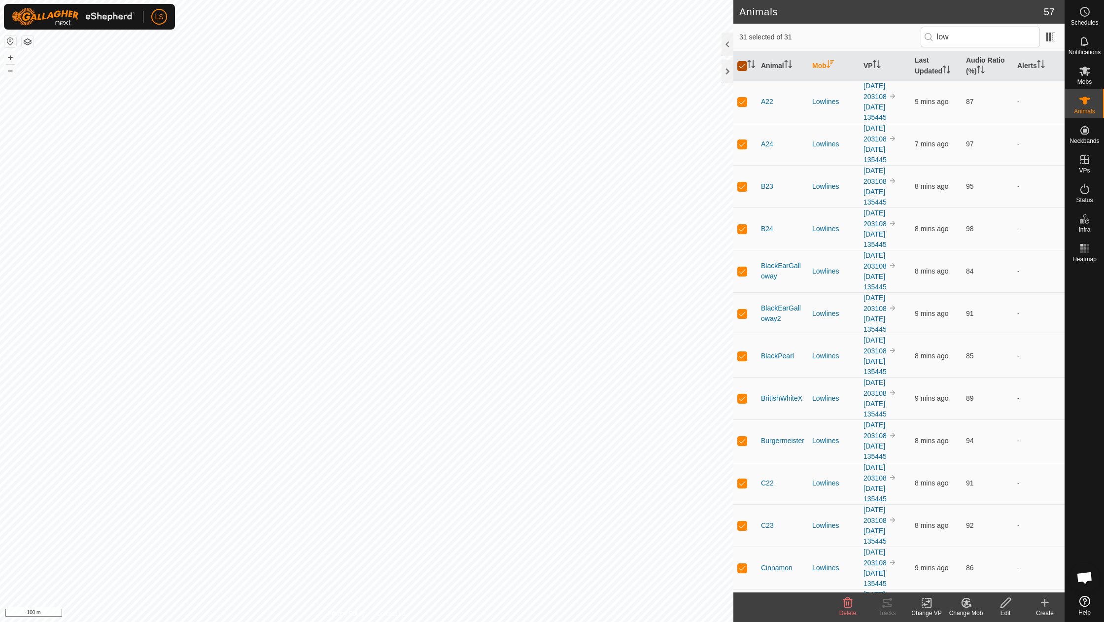
checkbox input "false"
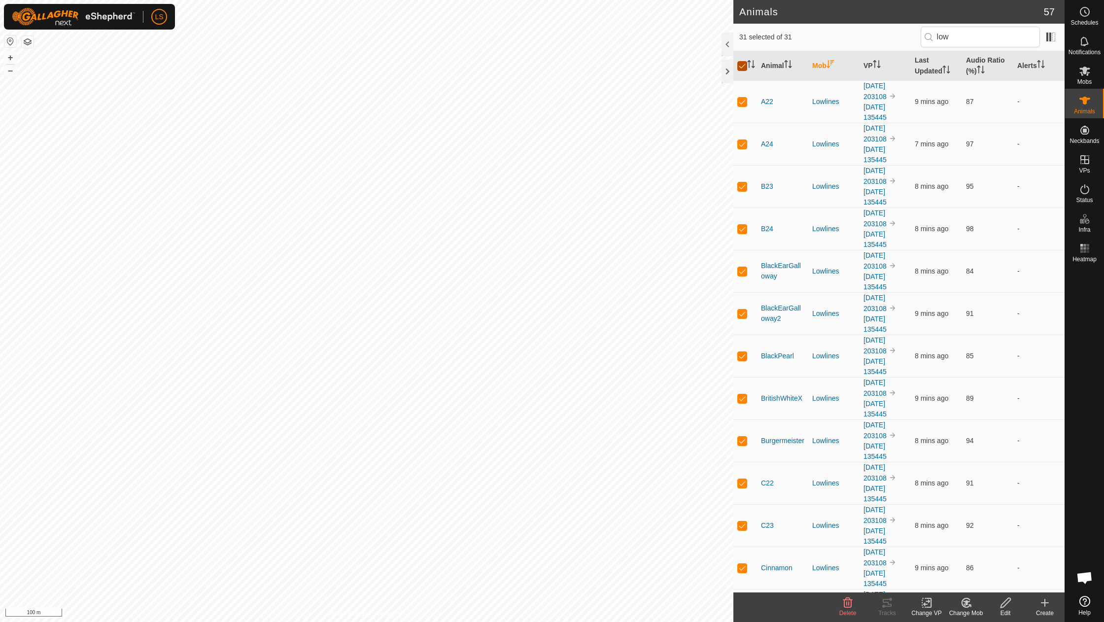
checkbox input "false"
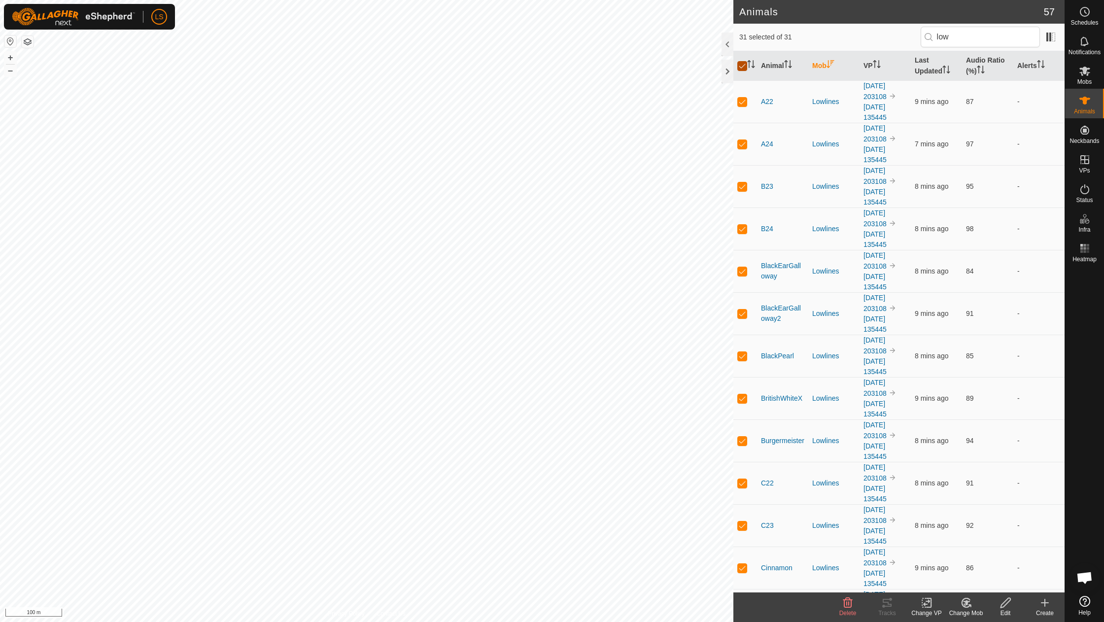
checkbox input "false"
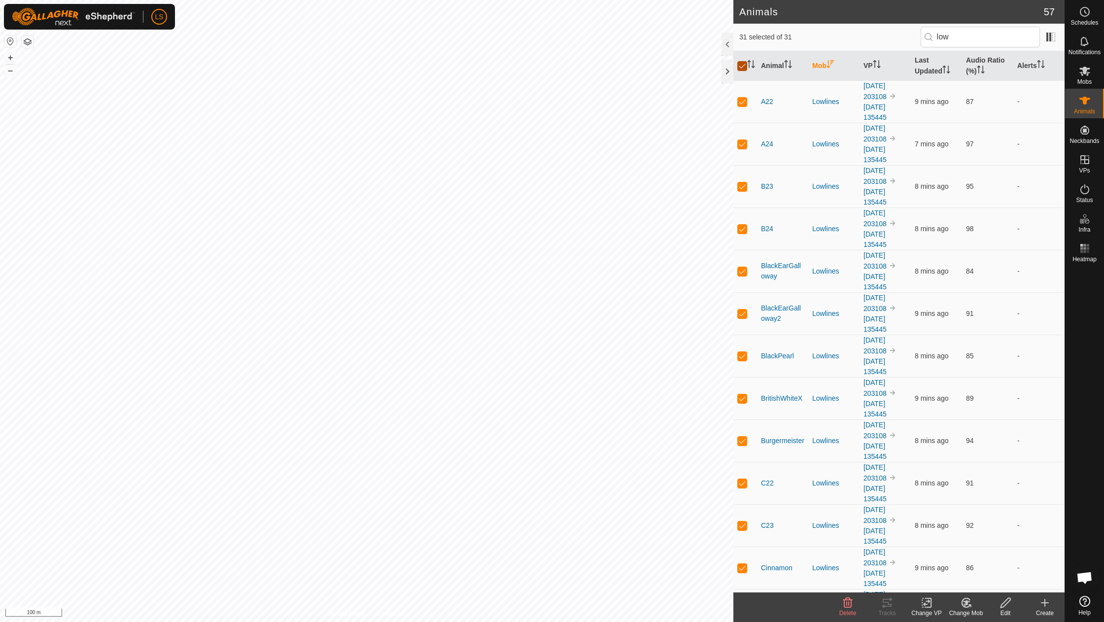
checkbox input "false"
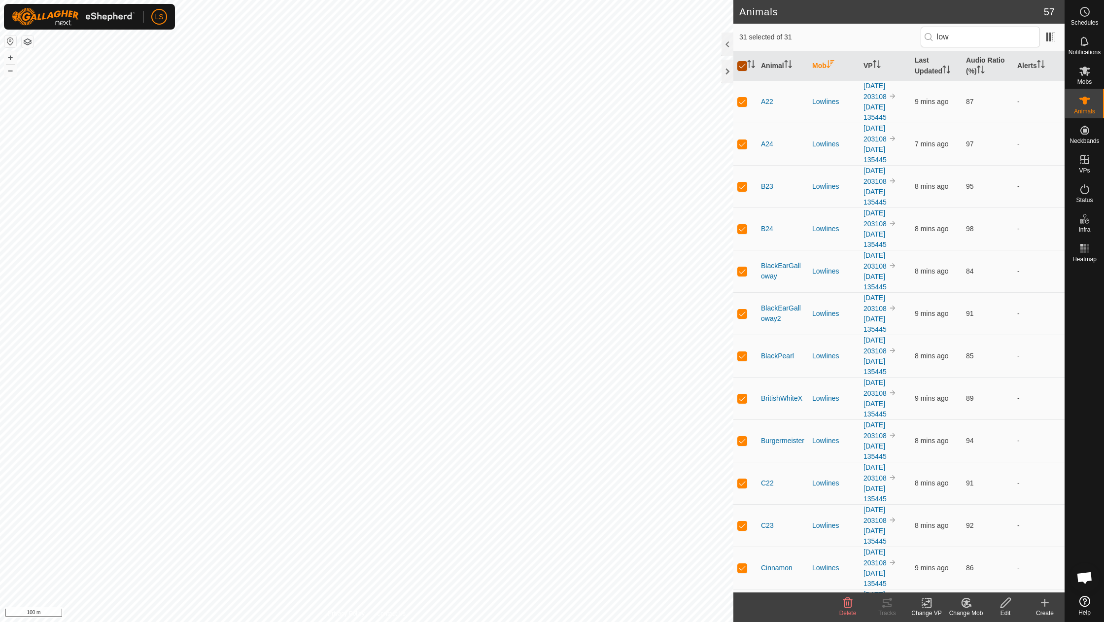
checkbox input "false"
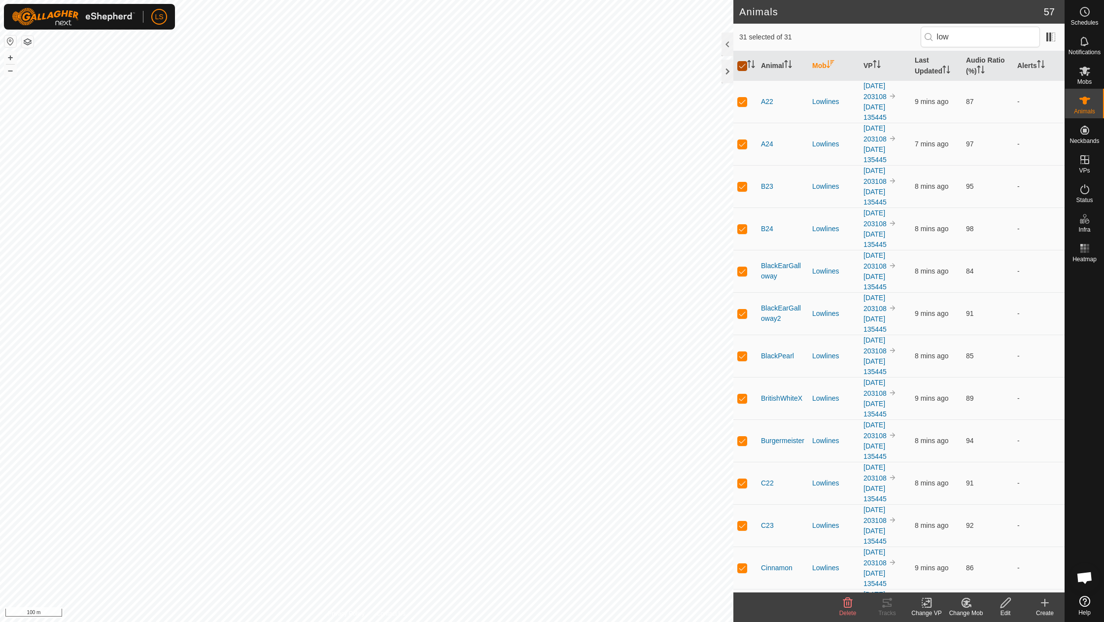
checkbox input "false"
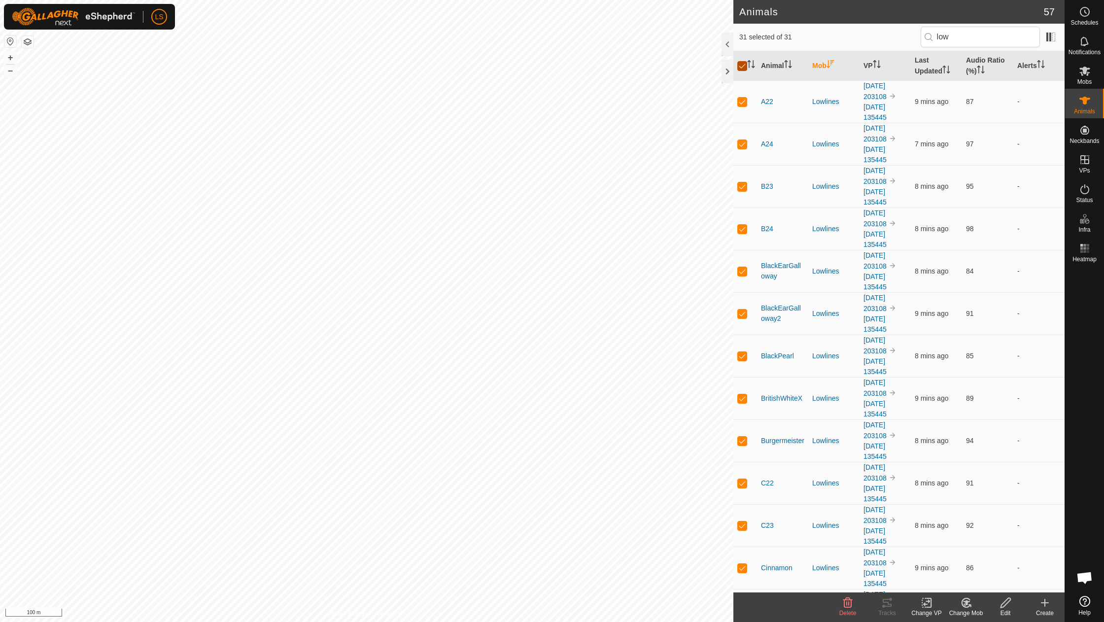
checkbox input "false"
